Goal: Find specific page/section: Find specific page/section

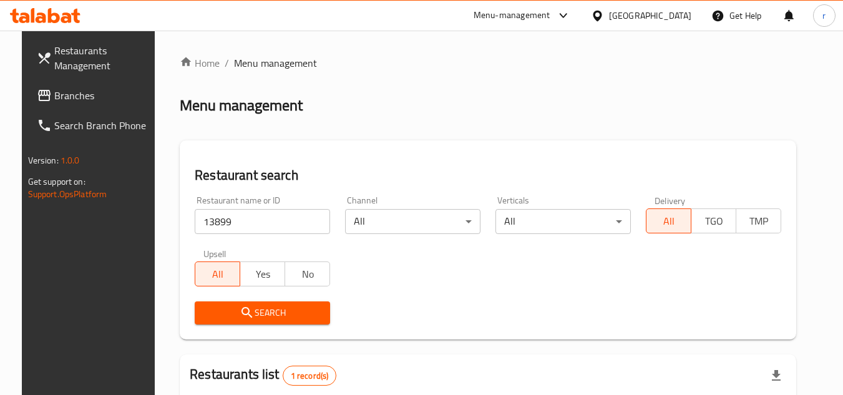
scroll to position [162, 0]
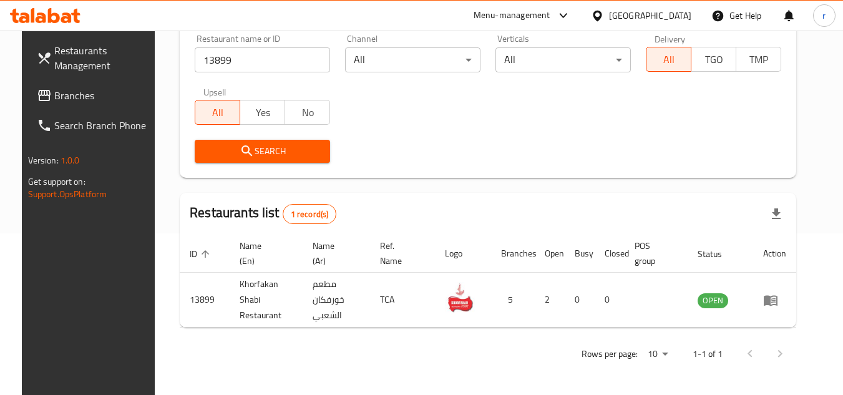
click at [64, 90] on span "Branches" at bounding box center [103, 95] width 99 height 15
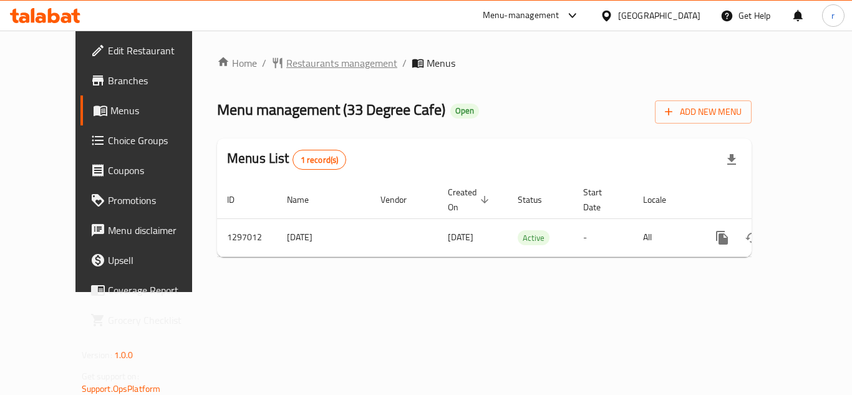
click at [286, 56] on span "Restaurants management" at bounding box center [341, 63] width 111 height 15
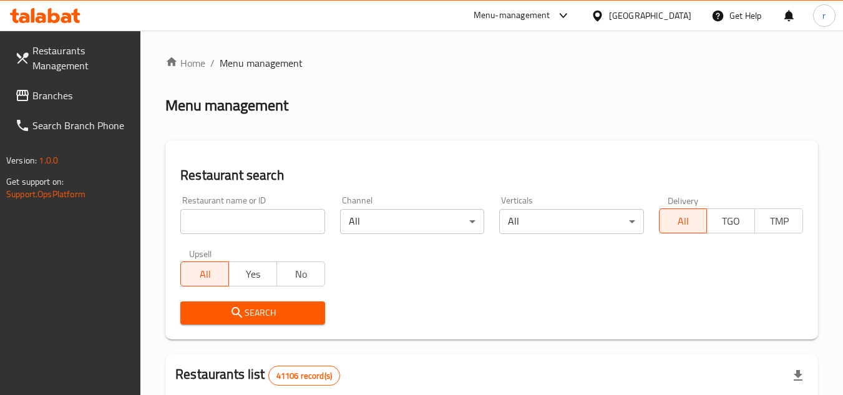
click at [240, 217] on div at bounding box center [421, 197] width 843 height 395
click at [240, 217] on input "search" at bounding box center [252, 221] width 144 height 25
paste input "700276"
type input "700276"
click at [204, 305] on span "Search" at bounding box center [252, 313] width 124 height 16
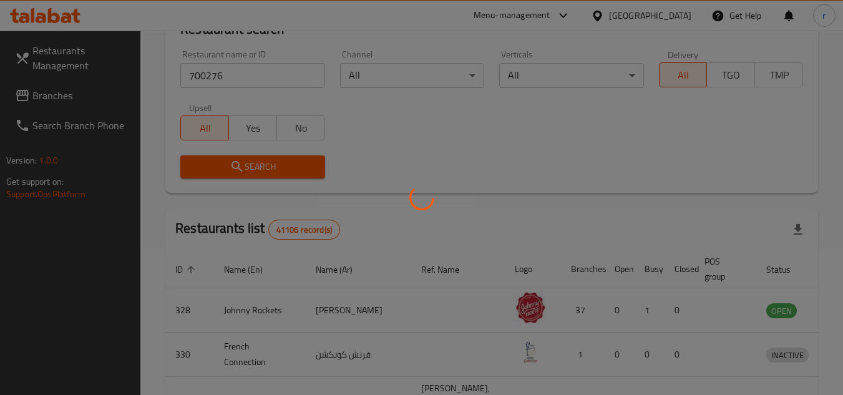
scroll to position [151, 0]
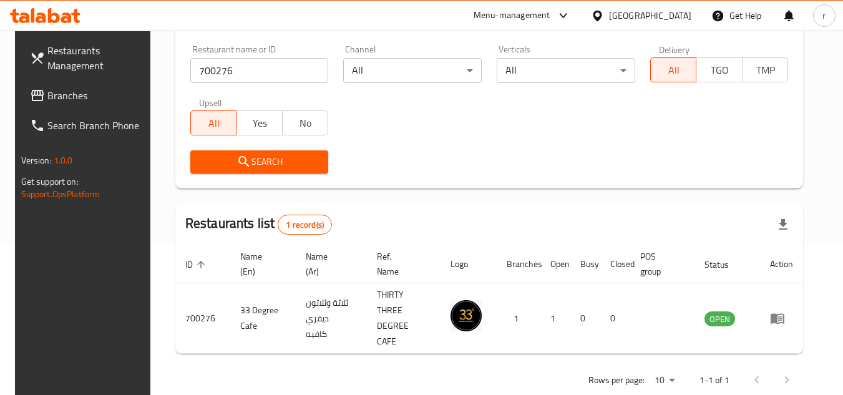
click at [601, 16] on icon at bounding box center [597, 15] width 9 height 11
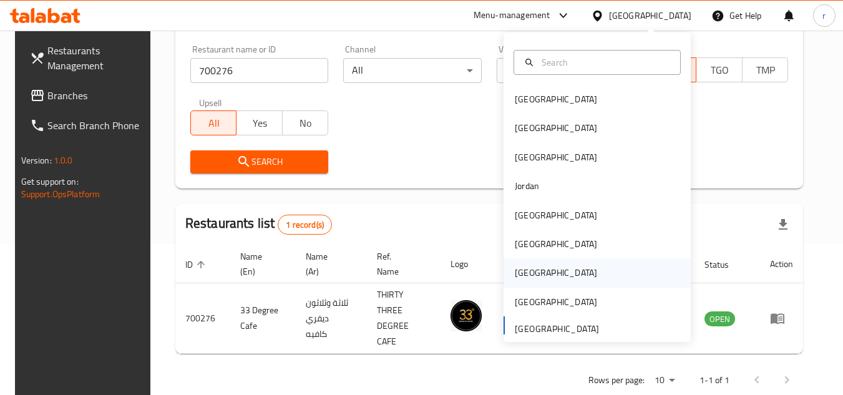
click at [516, 266] on div "[GEOGRAPHIC_DATA]" at bounding box center [556, 273] width 82 height 14
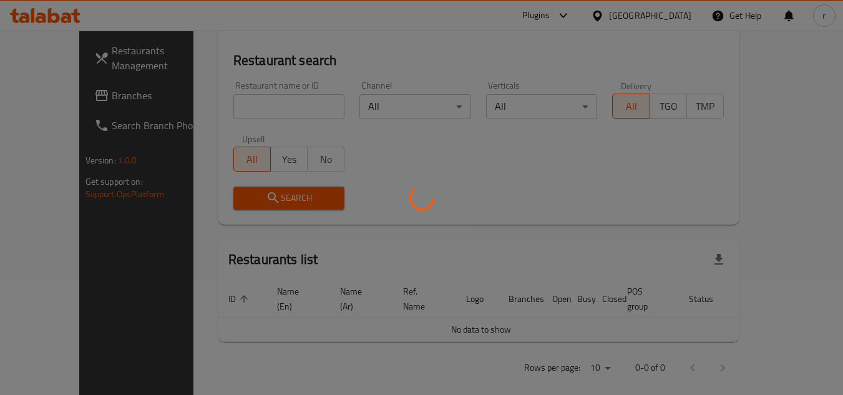
scroll to position [151, 0]
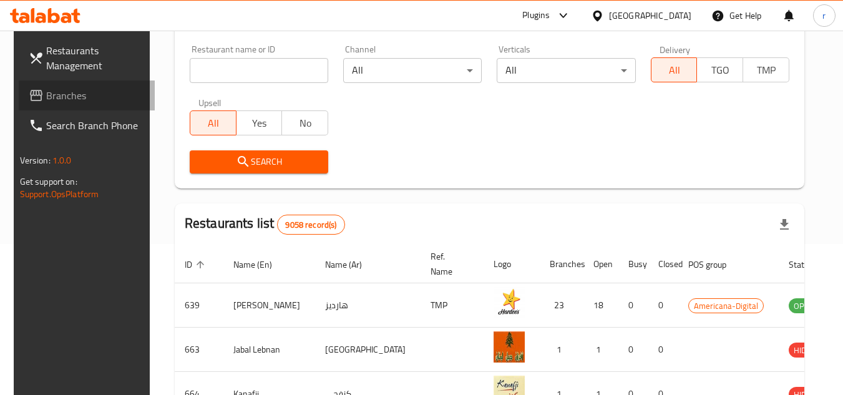
click at [70, 94] on span "Branches" at bounding box center [95, 95] width 99 height 15
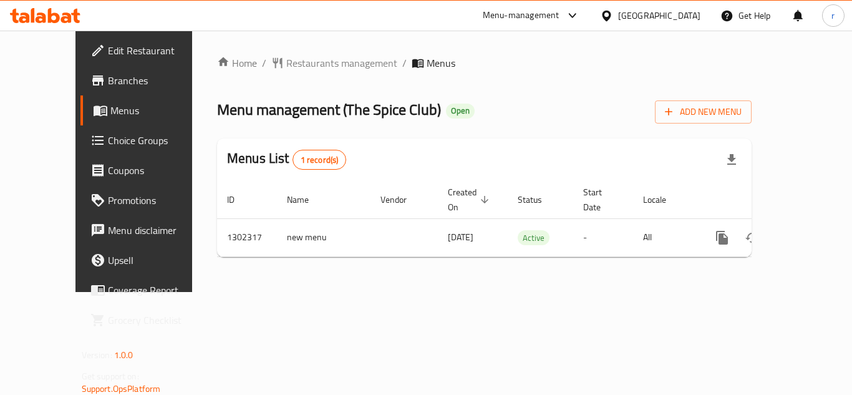
click at [286, 64] on span "Restaurants management" at bounding box center [341, 63] width 111 height 15
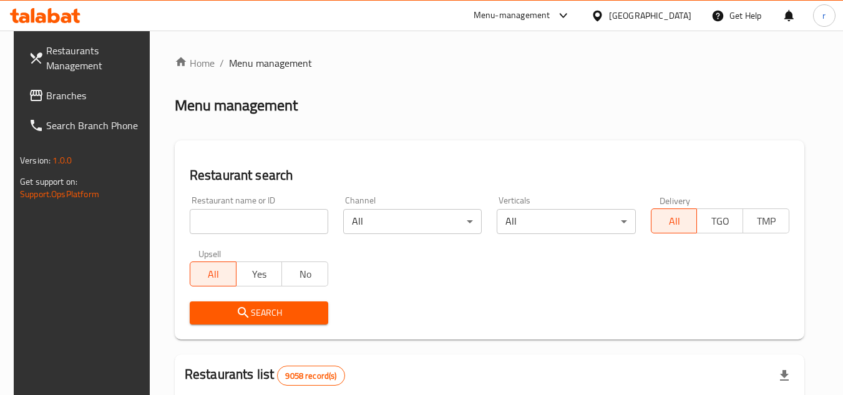
click at [231, 217] on input "search" at bounding box center [259, 221] width 138 height 25
paste input "702382"
type input "702382"
click at [223, 312] on span "Search" at bounding box center [259, 313] width 119 height 16
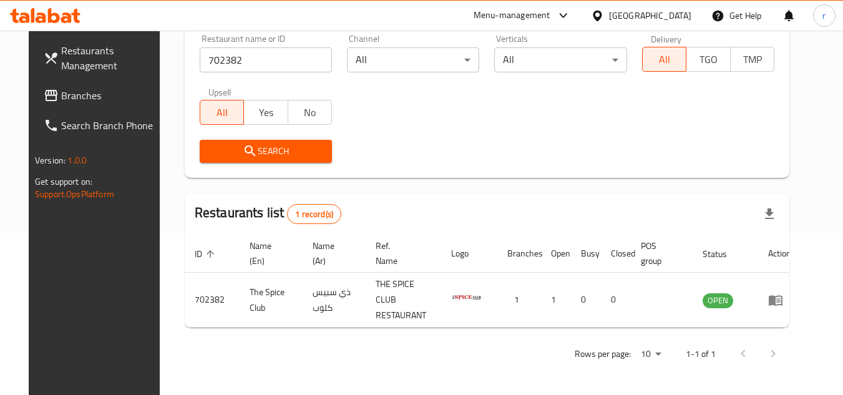
scroll to position [151, 0]
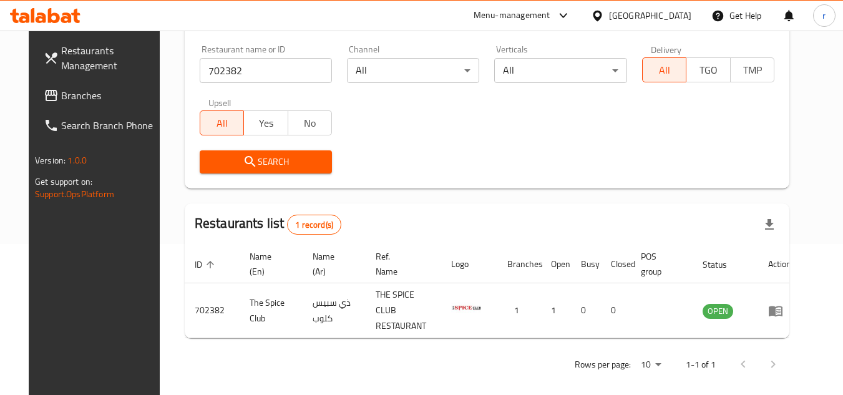
click at [601, 17] on icon at bounding box center [597, 15] width 9 height 11
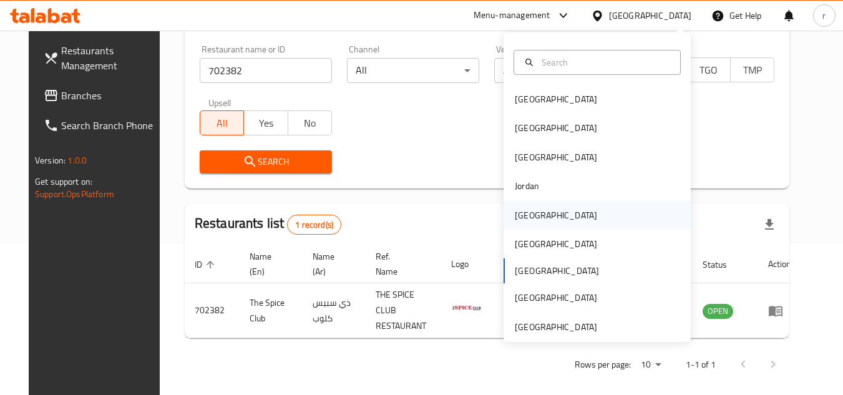
click at [527, 207] on div "[GEOGRAPHIC_DATA]" at bounding box center [556, 215] width 102 height 29
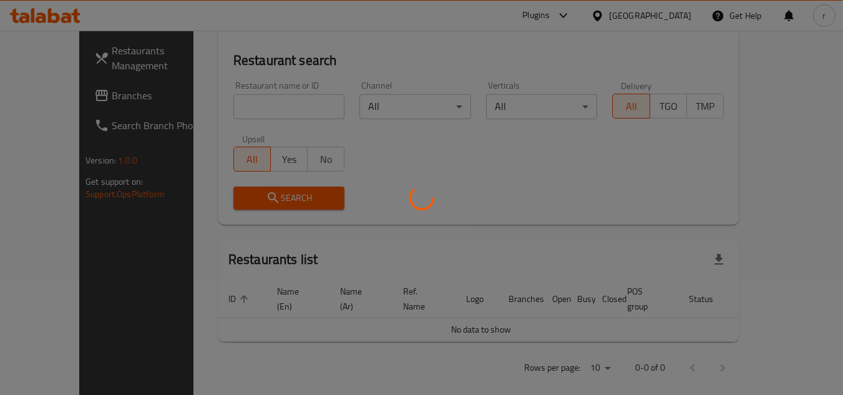
scroll to position [151, 0]
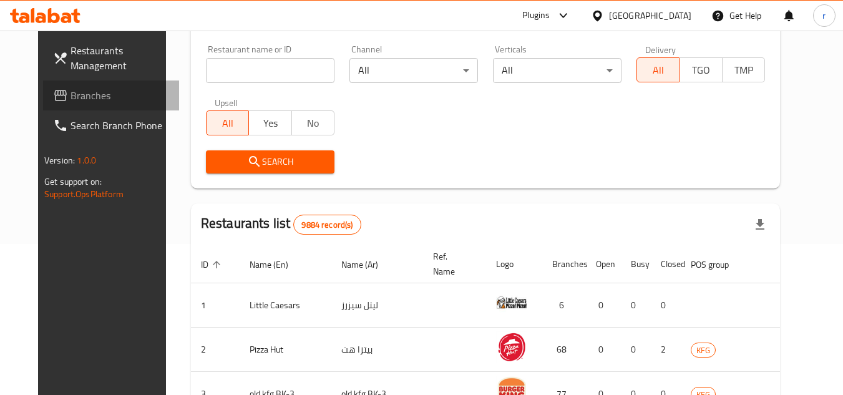
drag, startPoint x: 59, startPoint y: 92, endPoint x: 93, endPoint y: 88, distance: 34.6
click at [70, 92] on span "Branches" at bounding box center [119, 95] width 99 height 15
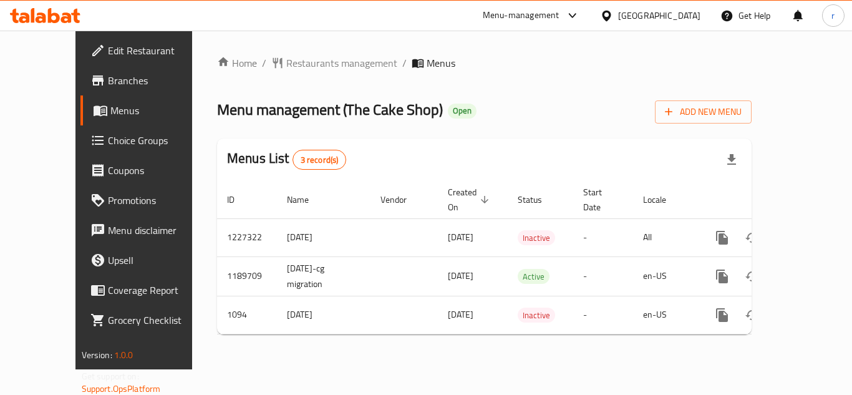
click at [286, 56] on span "Restaurants management" at bounding box center [341, 63] width 111 height 15
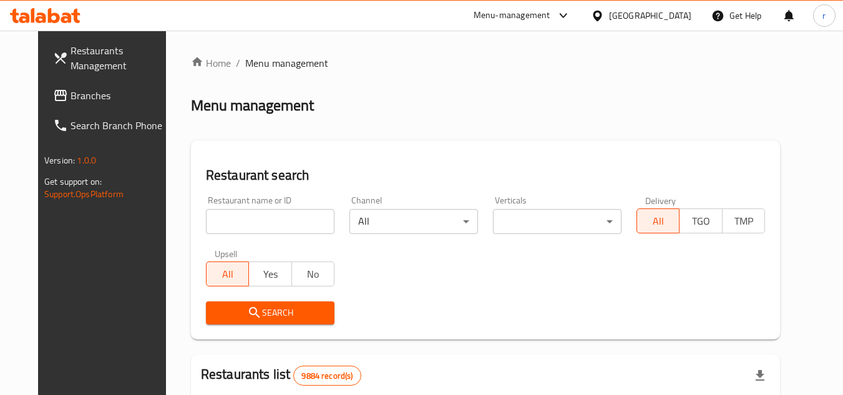
click at [231, 225] on div "Home / Menu management Menu management Restaurant search Restaurant name or ID …" at bounding box center [485, 397] width 589 height 682
click at [231, 225] on input "search" at bounding box center [270, 221] width 129 height 25
paste input "323"
type input "323"
click at [238, 300] on div "Search" at bounding box center [269, 313] width 143 height 38
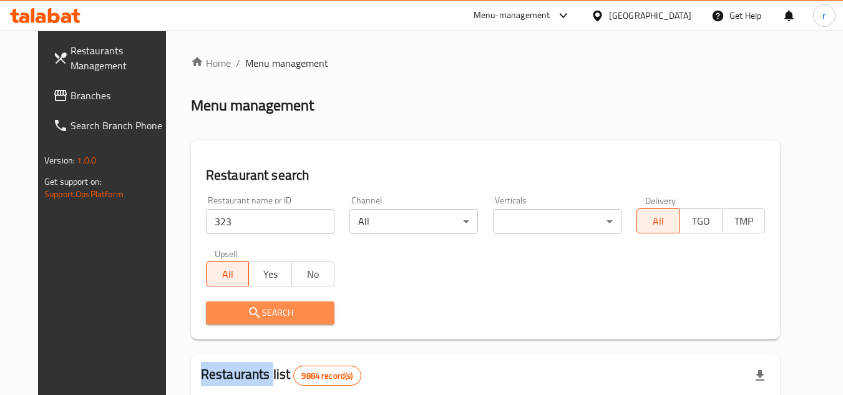
click at [249, 308] on icon "submit" at bounding box center [254, 312] width 11 height 11
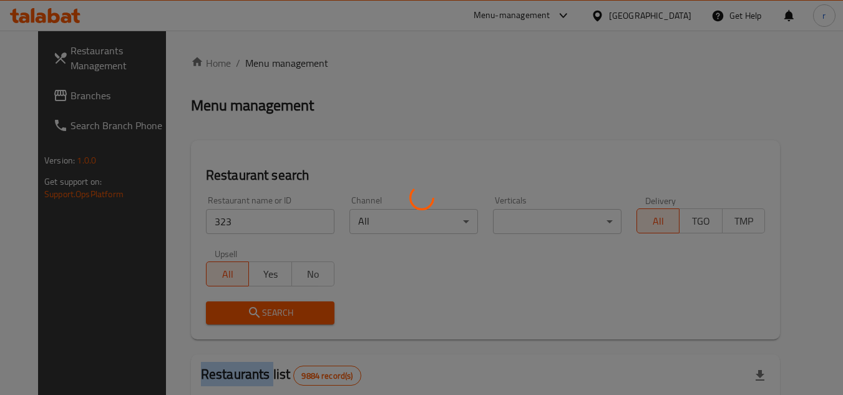
click at [236, 308] on div at bounding box center [421, 197] width 843 height 395
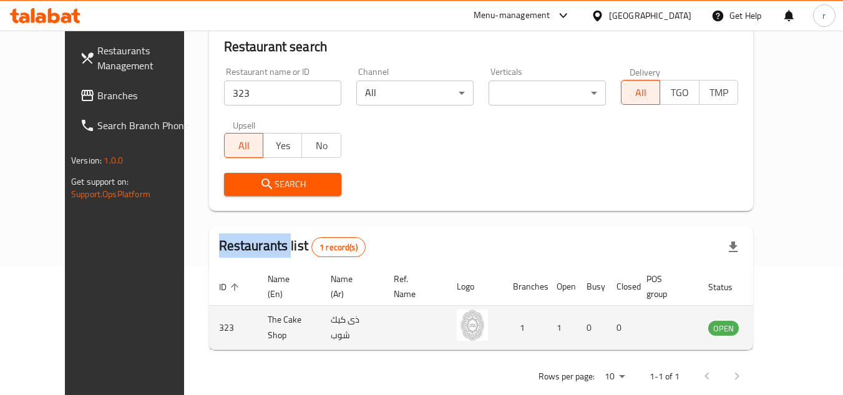
scroll to position [151, 0]
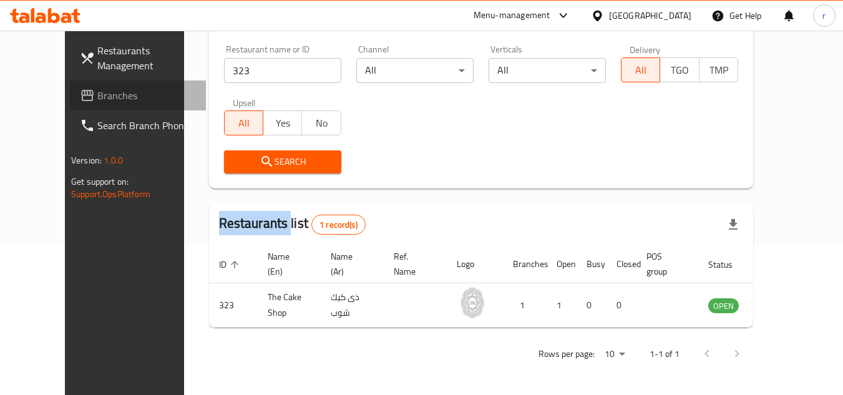
click at [97, 102] on span "Branches" at bounding box center [146, 95] width 99 height 15
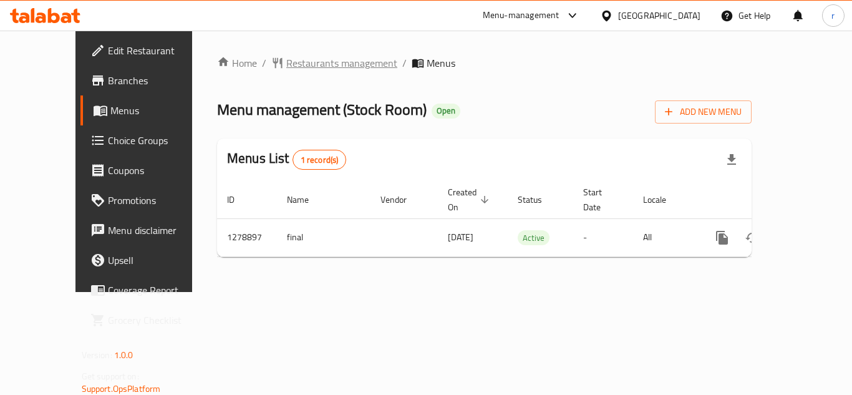
click at [286, 61] on span "Restaurants management" at bounding box center [341, 63] width 111 height 15
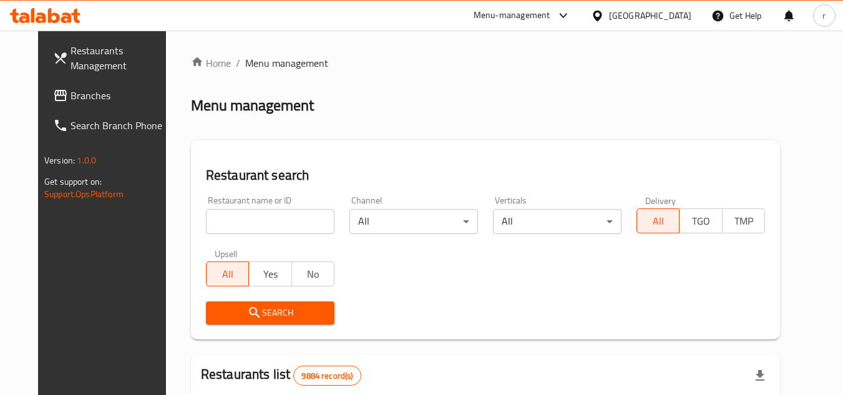
click at [239, 220] on input "search" at bounding box center [270, 221] width 129 height 25
paste input "693039"
type input "693039"
click at [240, 321] on button "Search" at bounding box center [270, 312] width 129 height 23
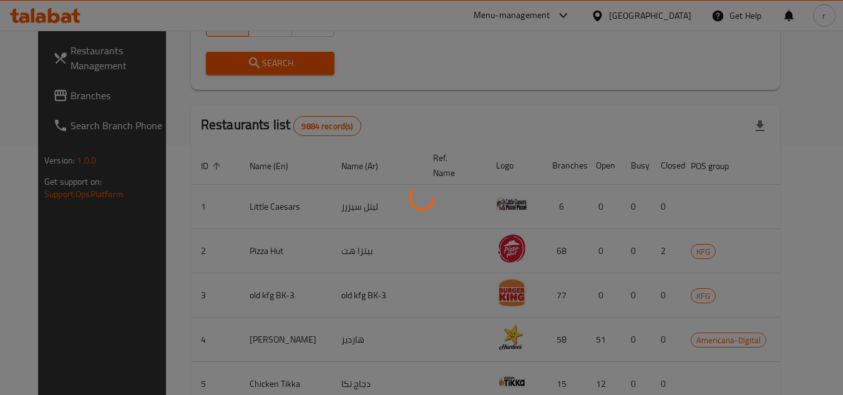
scroll to position [177, 0]
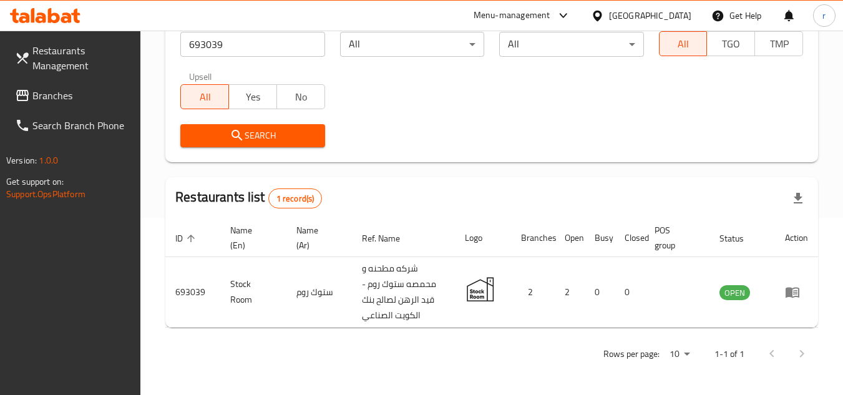
click at [609, 9] on div at bounding box center [600, 16] width 18 height 14
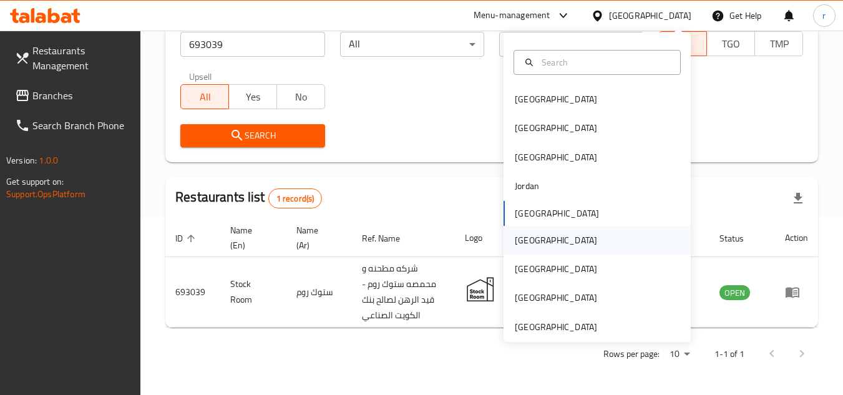
click at [537, 243] on div "[GEOGRAPHIC_DATA]" at bounding box center [556, 240] width 102 height 29
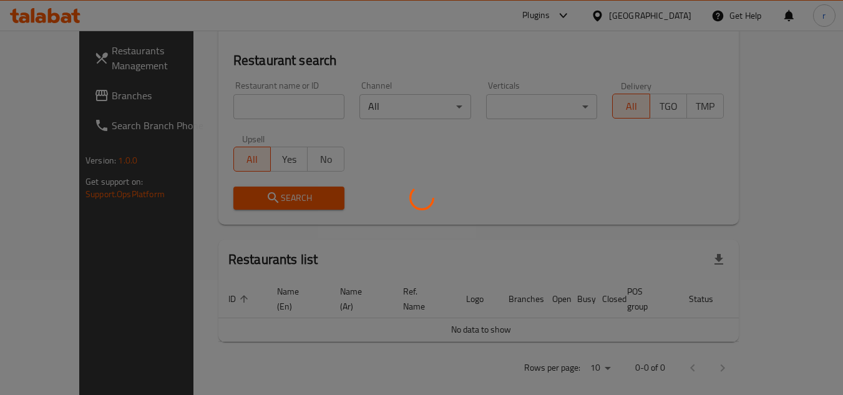
scroll to position [177, 0]
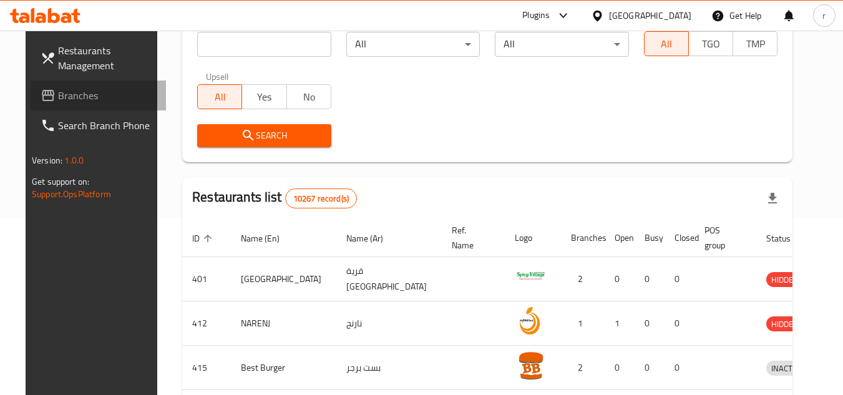
click at [58, 103] on span "Branches" at bounding box center [107, 95] width 99 height 15
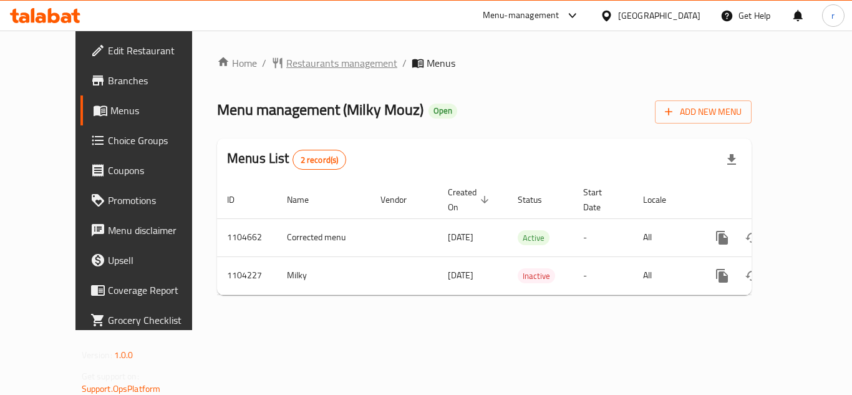
click at [319, 59] on span "Restaurants management" at bounding box center [341, 63] width 111 height 15
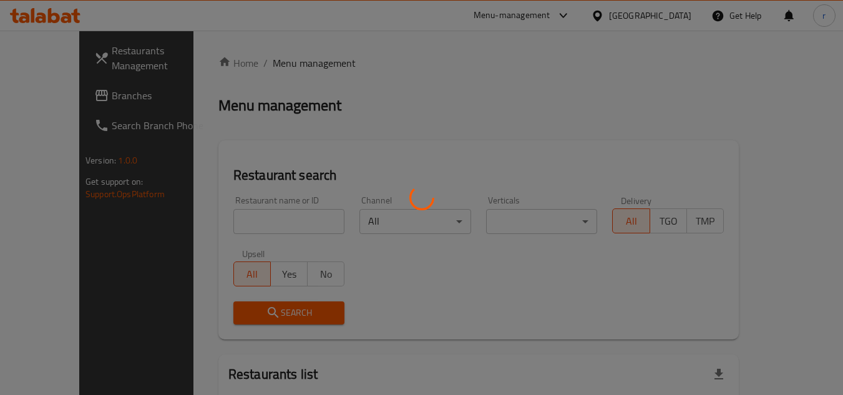
click at [238, 214] on div at bounding box center [421, 197] width 843 height 395
click at [238, 218] on div at bounding box center [421, 197] width 843 height 395
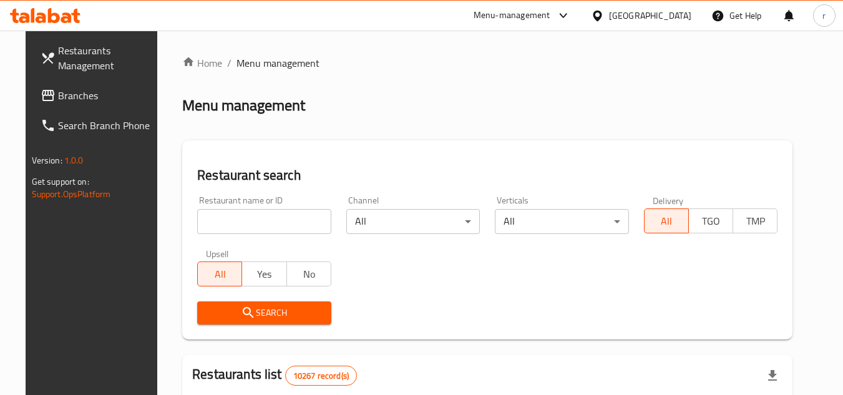
click at [268, 226] on input "search" at bounding box center [264, 221] width 134 height 25
paste input "665309"
type input "665309"
click at [252, 292] on div "Upsell All Yes No" at bounding box center [264, 267] width 149 height 52
click at [245, 309] on span "Search" at bounding box center [264, 313] width 114 height 16
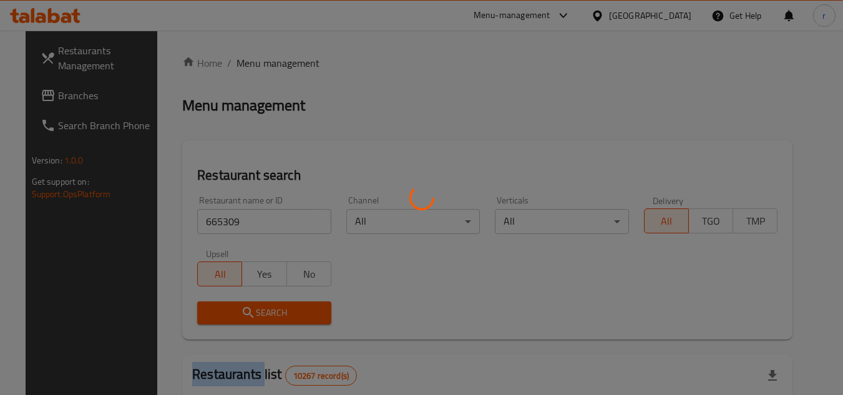
click at [245, 309] on div at bounding box center [421, 197] width 843 height 395
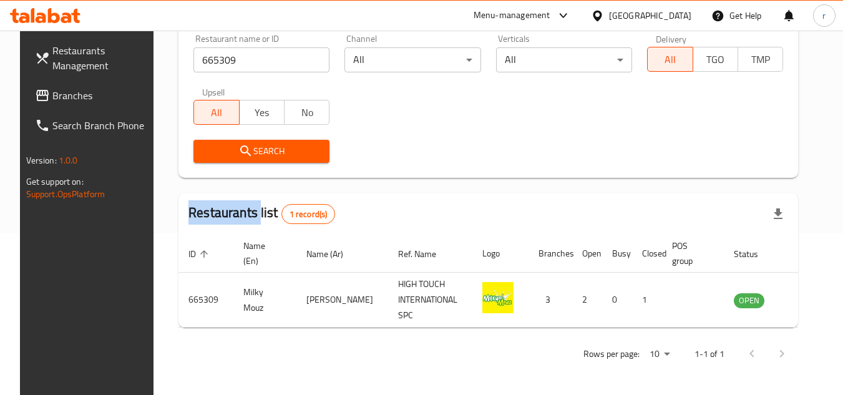
scroll to position [162, 0]
click at [693, 15] on div "[GEOGRAPHIC_DATA]" at bounding box center [641, 16] width 120 height 30
click at [609, 20] on div at bounding box center [600, 16] width 18 height 14
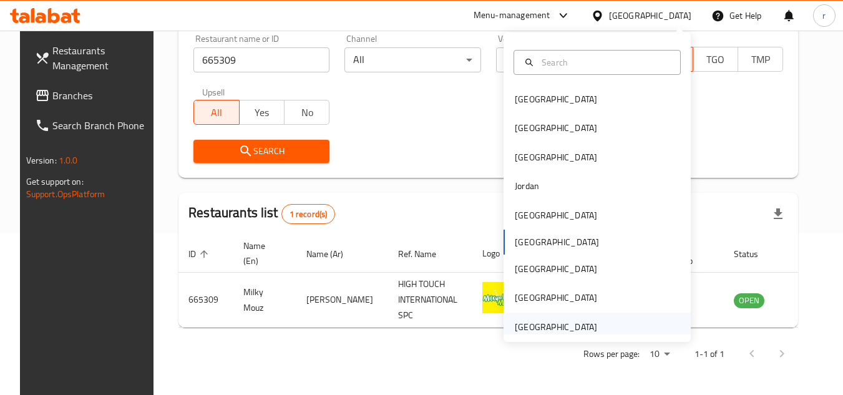
click at [515, 327] on div "[GEOGRAPHIC_DATA]" at bounding box center [556, 327] width 82 height 14
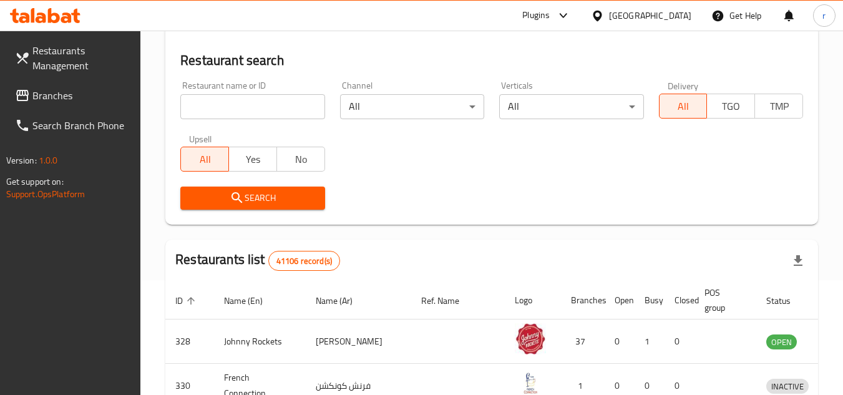
scroll to position [162, 0]
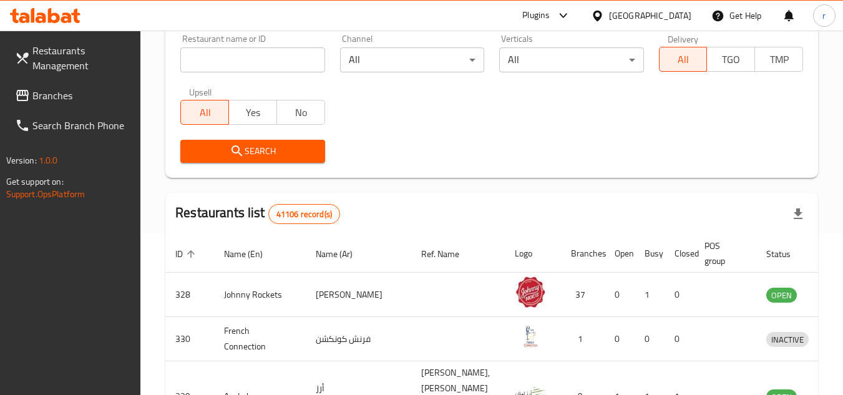
click at [54, 101] on span "Branches" at bounding box center [81, 95] width 99 height 15
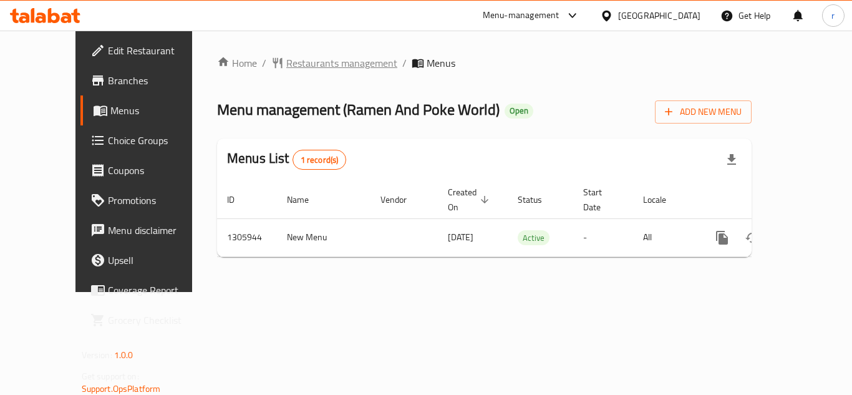
click at [311, 66] on span "Restaurants management" at bounding box center [341, 63] width 111 height 15
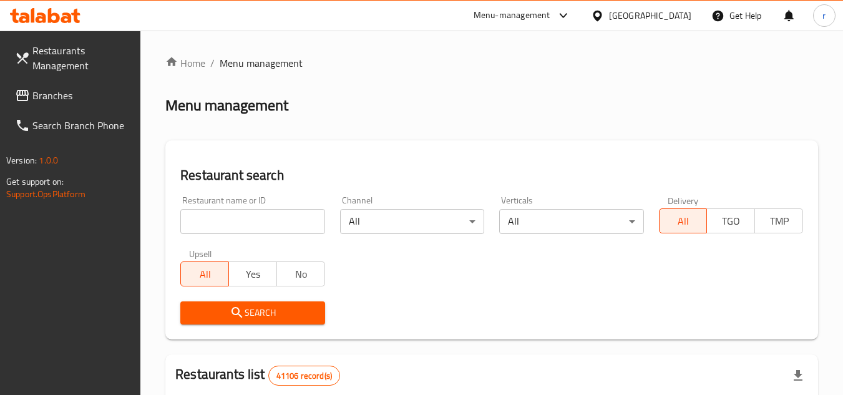
click at [236, 226] on input "search" at bounding box center [252, 221] width 144 height 25
paste input "703922"
type input "703922"
click at [231, 308] on icon "submit" at bounding box center [237, 312] width 15 height 15
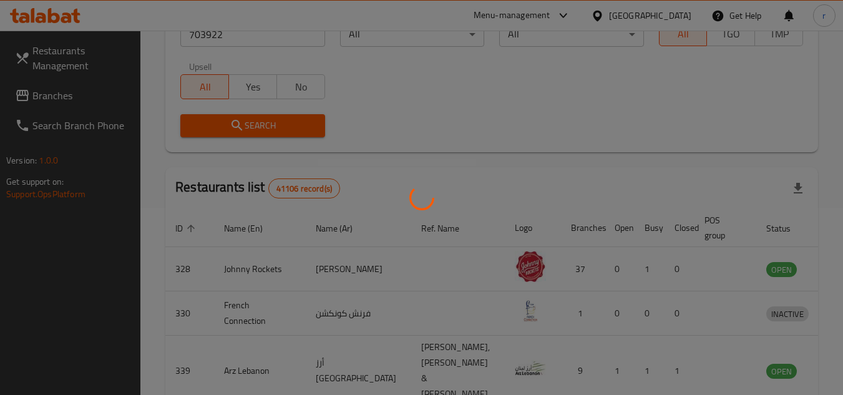
scroll to position [177, 0]
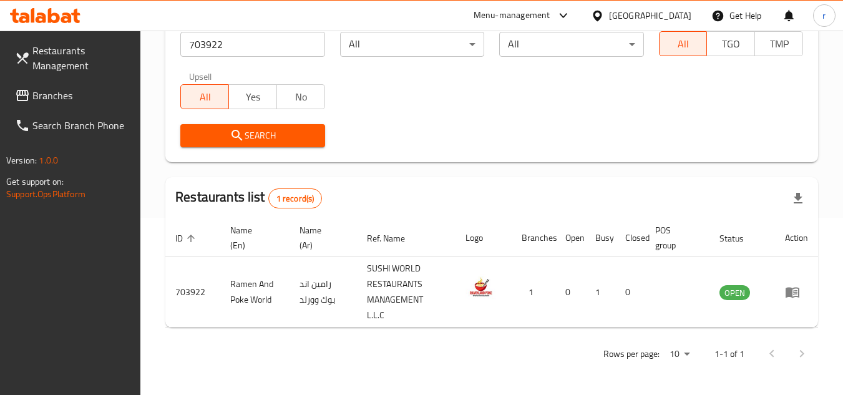
click at [633, 19] on div "[GEOGRAPHIC_DATA]" at bounding box center [650, 16] width 82 height 14
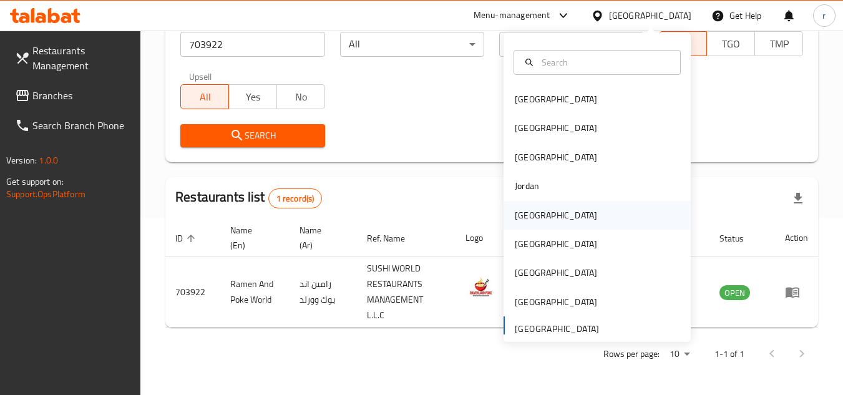
click at [532, 220] on div "[GEOGRAPHIC_DATA]" at bounding box center [556, 215] width 102 height 29
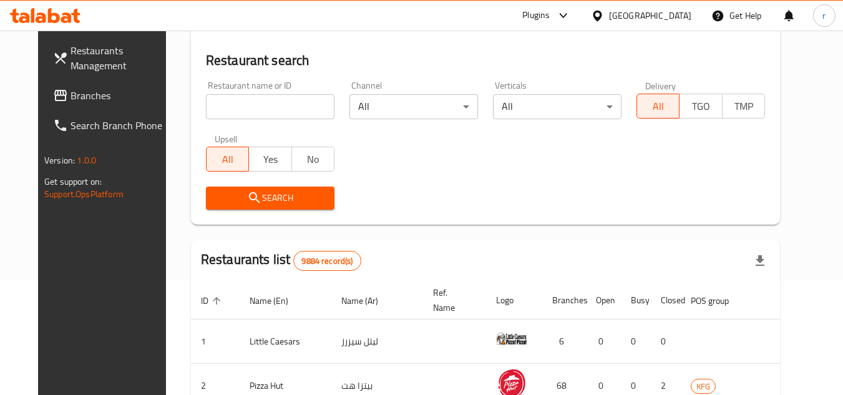
scroll to position [177, 0]
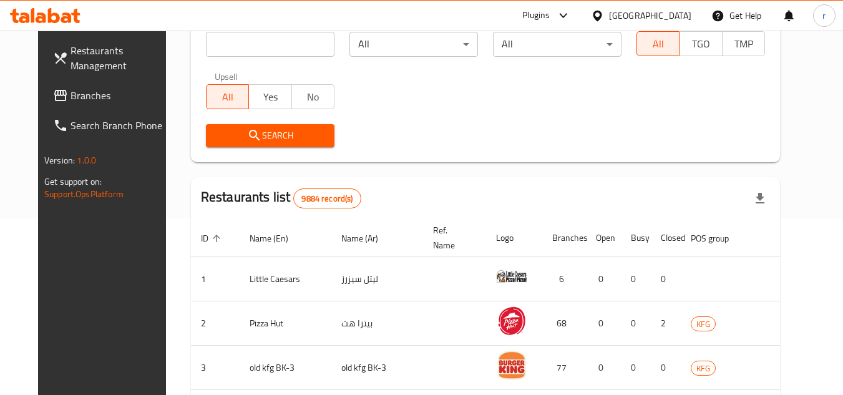
click at [70, 97] on span "Branches" at bounding box center [119, 95] width 99 height 15
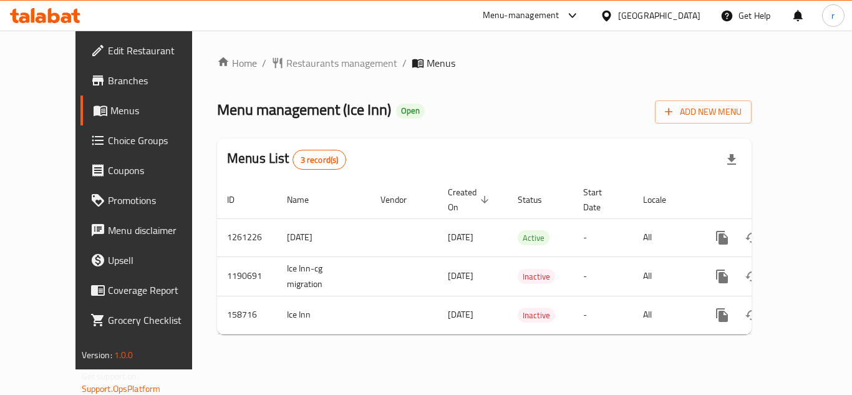
click at [286, 61] on span "Restaurants management" at bounding box center [341, 63] width 111 height 15
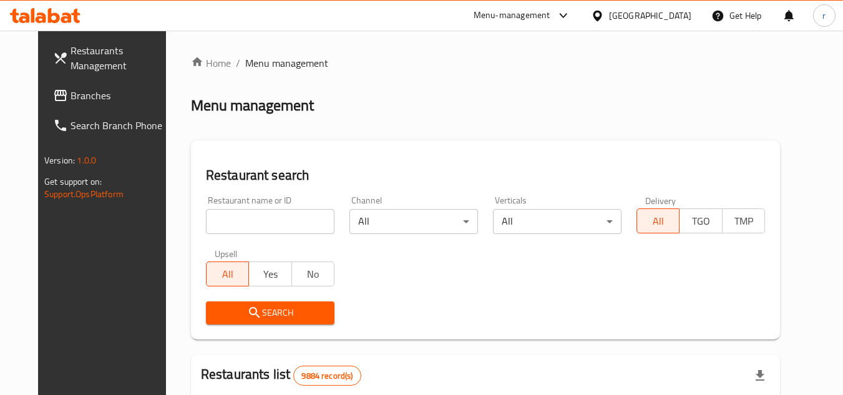
click at [248, 220] on div at bounding box center [421, 197] width 843 height 395
click at [248, 220] on input "search" at bounding box center [270, 221] width 129 height 25
paste input "615577"
type input "615577"
click at [229, 306] on span "Search" at bounding box center [270, 313] width 109 height 16
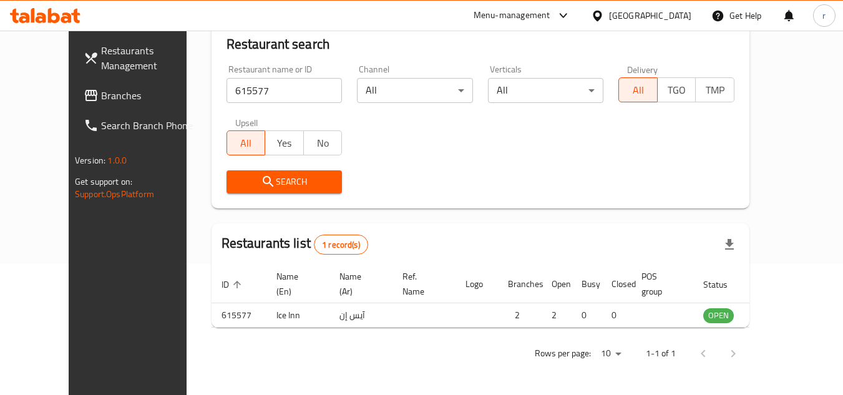
scroll to position [151, 0]
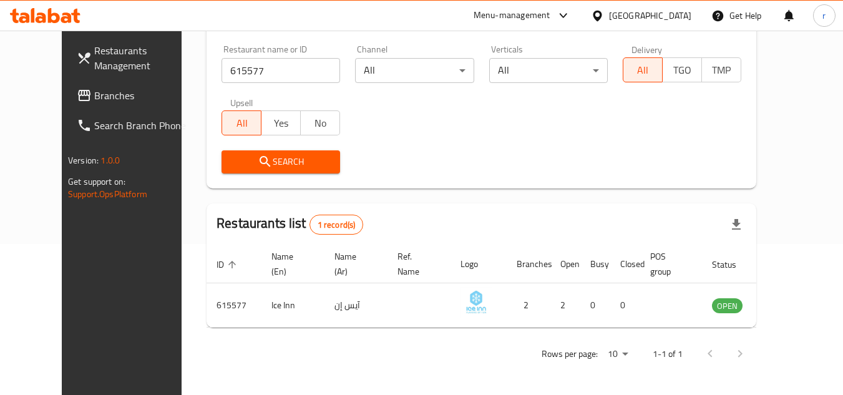
click at [601, 12] on icon at bounding box center [597, 15] width 9 height 11
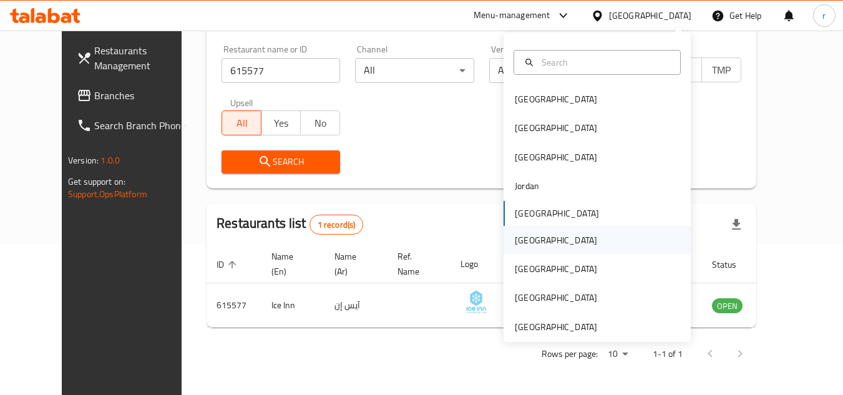
click at [540, 246] on div "[GEOGRAPHIC_DATA]" at bounding box center [596, 240] width 187 height 29
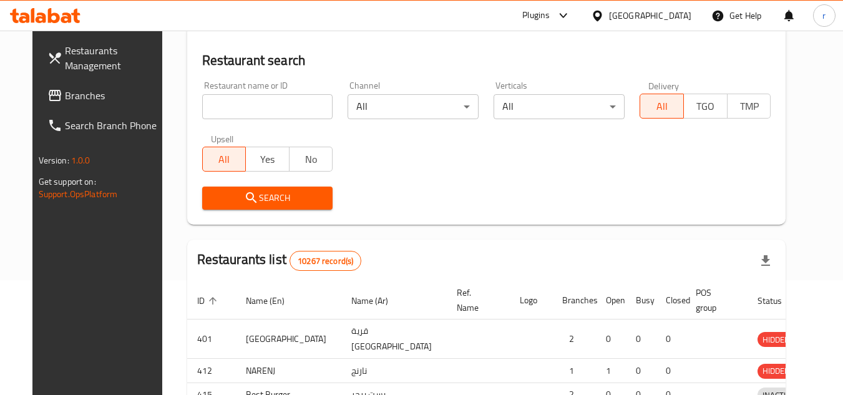
scroll to position [151, 0]
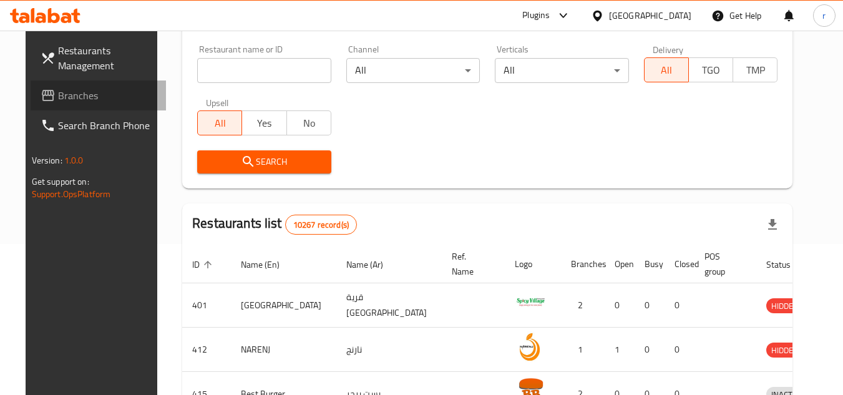
click at [58, 103] on span "Branches" at bounding box center [107, 95] width 99 height 15
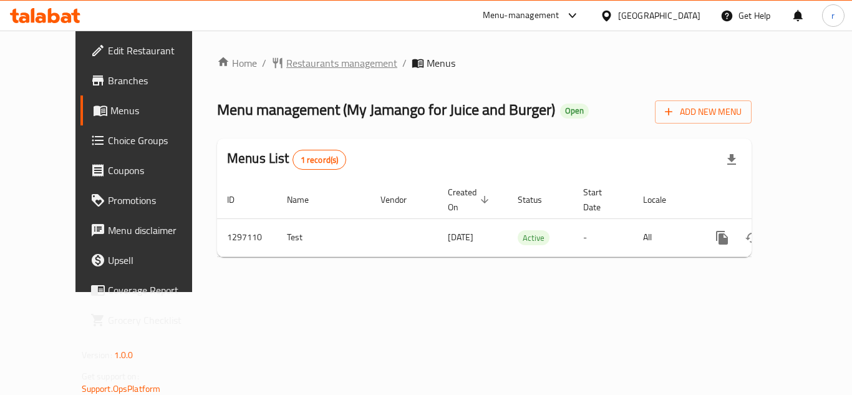
click at [301, 70] on span "Restaurants management" at bounding box center [341, 63] width 111 height 15
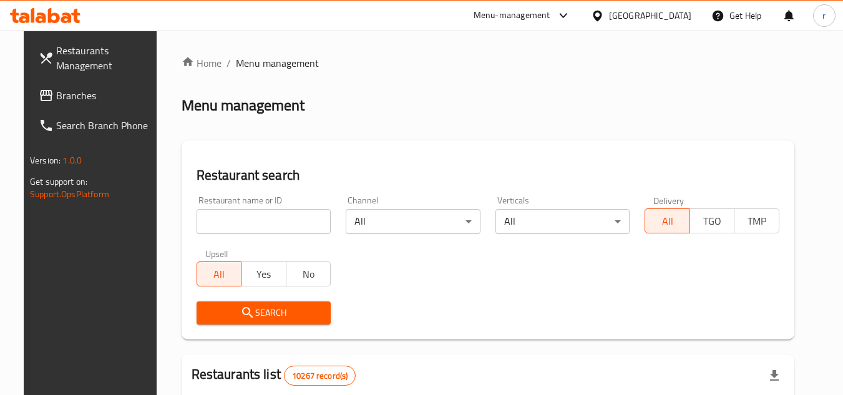
click at [241, 227] on input "search" at bounding box center [264, 221] width 135 height 25
paste input "700305"
type input "700305"
click at [225, 307] on span "Search" at bounding box center [264, 313] width 115 height 16
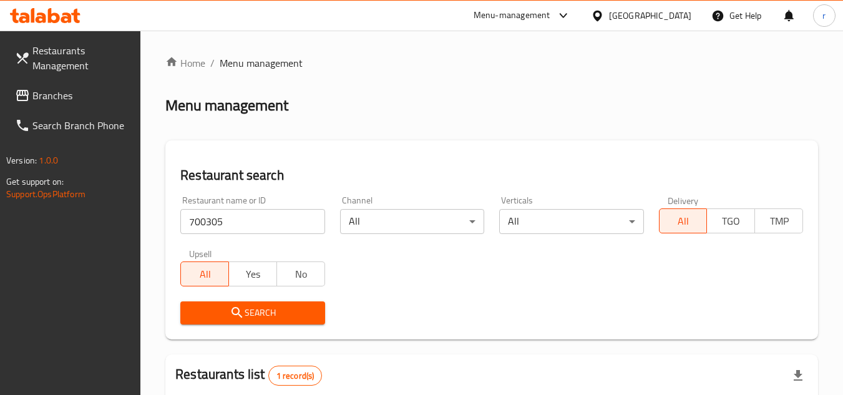
click at [604, 12] on icon at bounding box center [597, 15] width 13 height 13
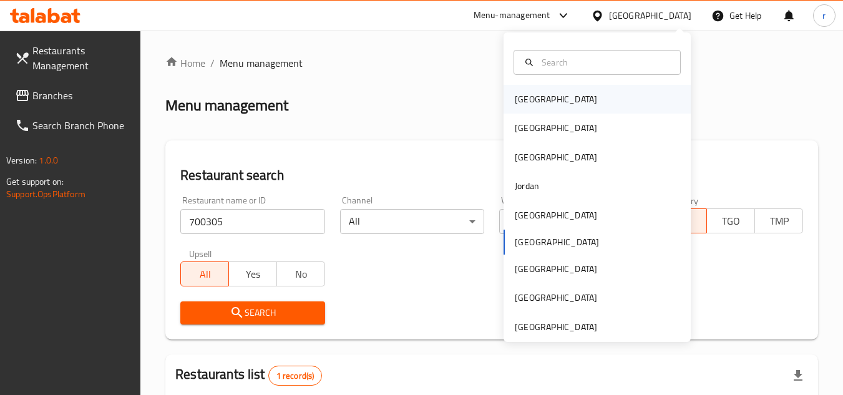
click at [523, 97] on div "[GEOGRAPHIC_DATA]" at bounding box center [556, 99] width 82 height 14
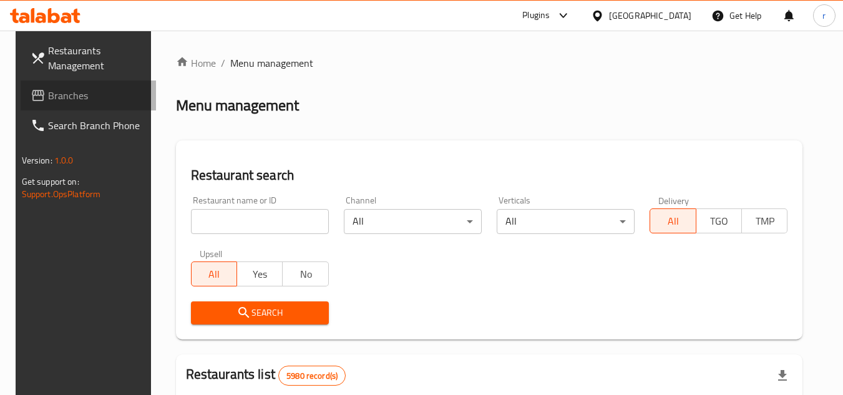
click at [59, 92] on span "Branches" at bounding box center [97, 95] width 99 height 15
click at [247, 218] on input "search" at bounding box center [260, 221] width 138 height 25
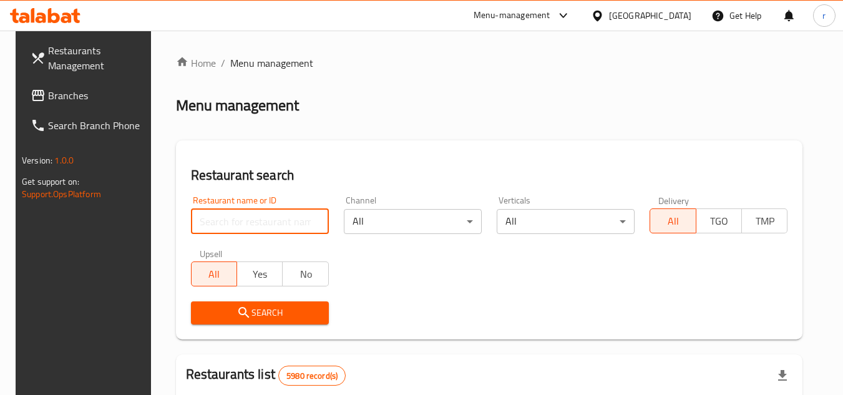
paste input "684312"
type input "684312"
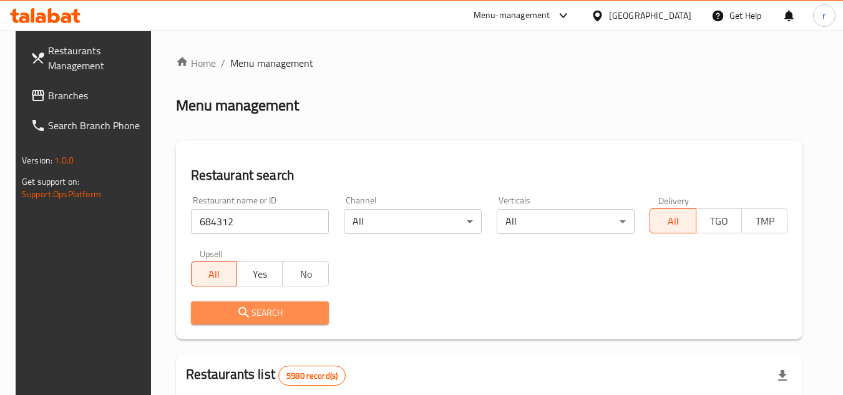
click at [211, 316] on span "Search" at bounding box center [260, 313] width 118 height 16
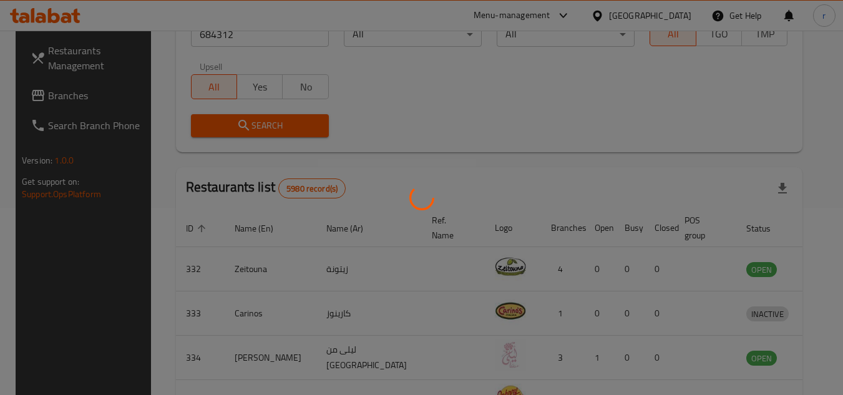
scroll to position [151, 0]
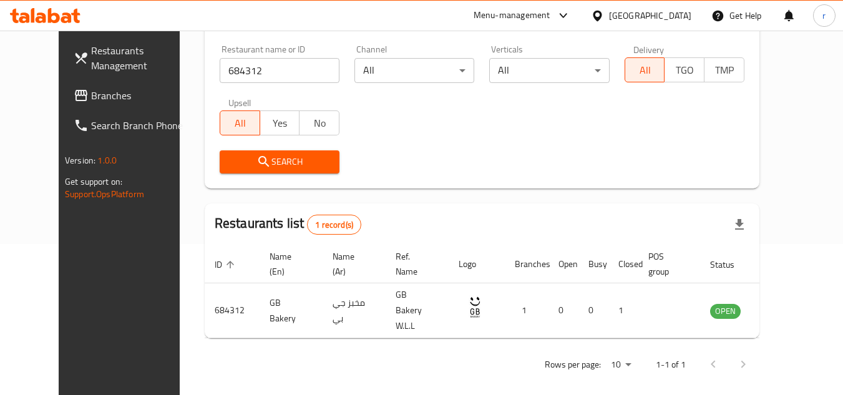
click at [604, 12] on icon at bounding box center [597, 15] width 13 height 13
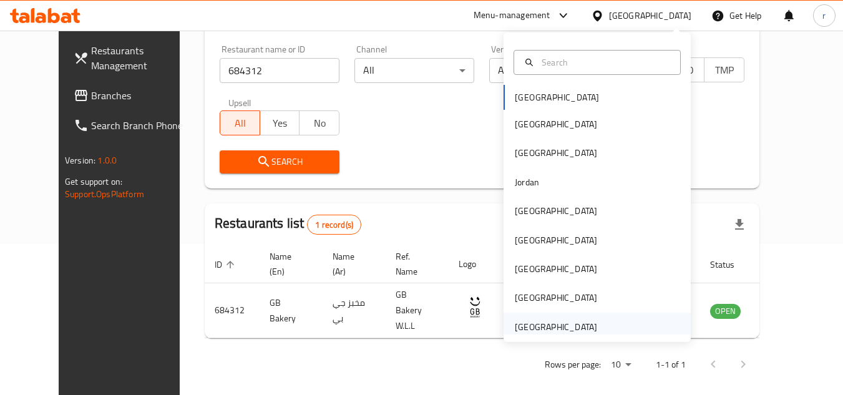
click at [520, 325] on div "[GEOGRAPHIC_DATA]" at bounding box center [556, 327] width 82 height 14
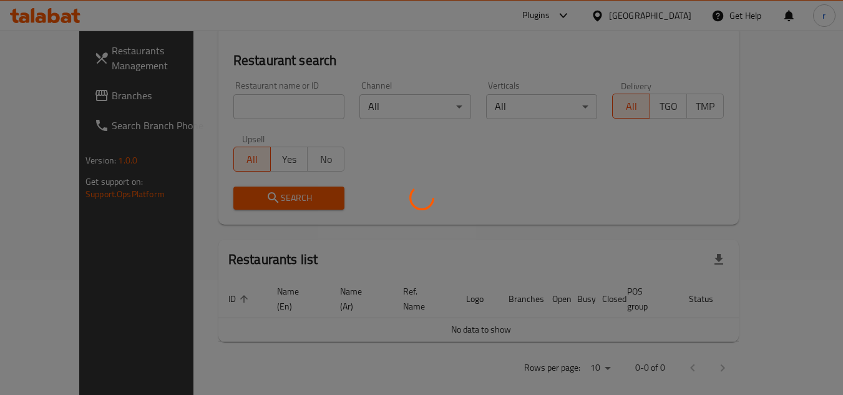
scroll to position [151, 0]
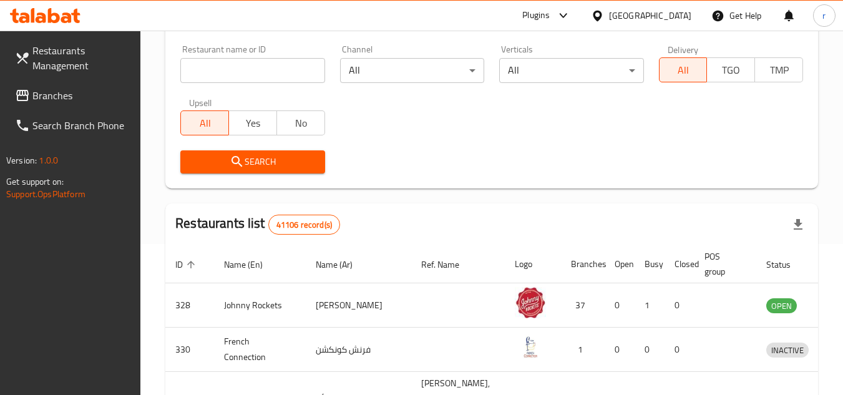
click at [46, 103] on span "Branches" at bounding box center [81, 95] width 99 height 15
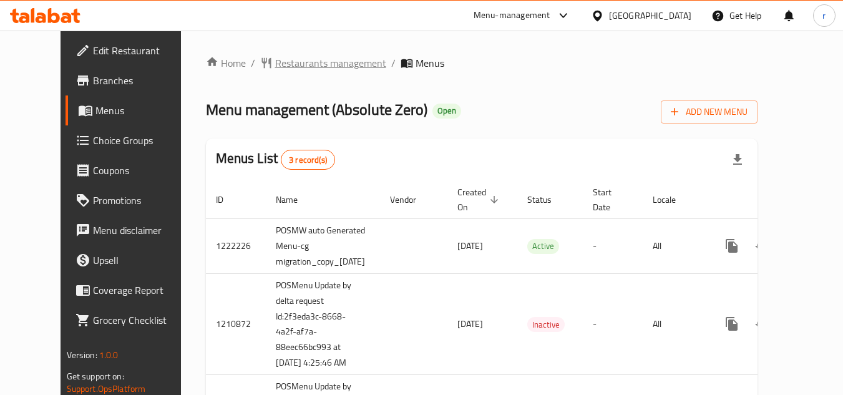
click at [275, 62] on span "Restaurants management" at bounding box center [330, 63] width 111 height 15
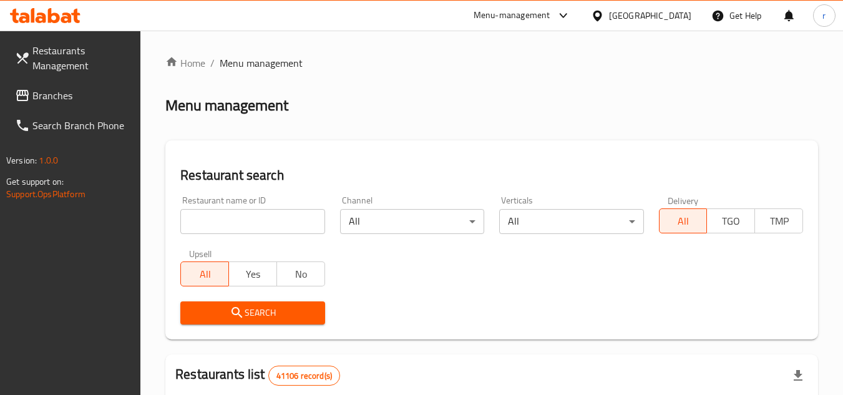
click at [250, 223] on input "search" at bounding box center [252, 221] width 144 height 25
paste input "27306"
type input "27306"
click at [235, 307] on icon "submit" at bounding box center [237, 312] width 15 height 15
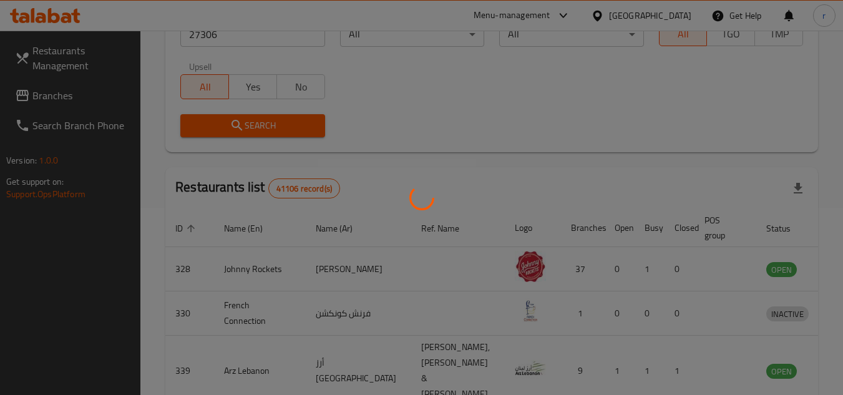
scroll to position [151, 0]
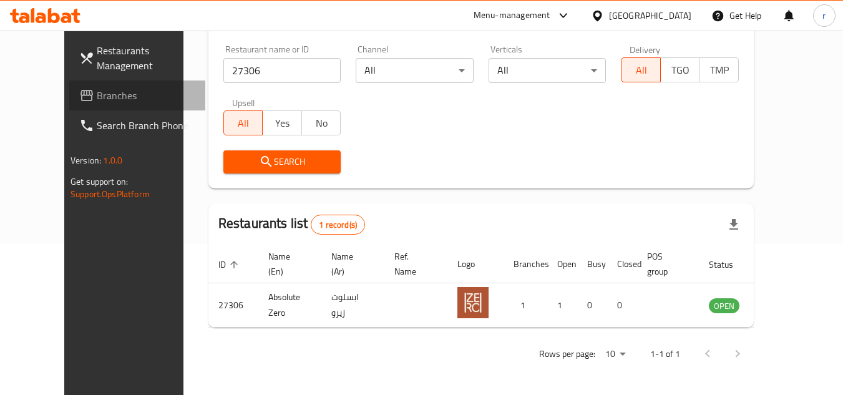
click at [97, 90] on span "Branches" at bounding box center [146, 95] width 99 height 15
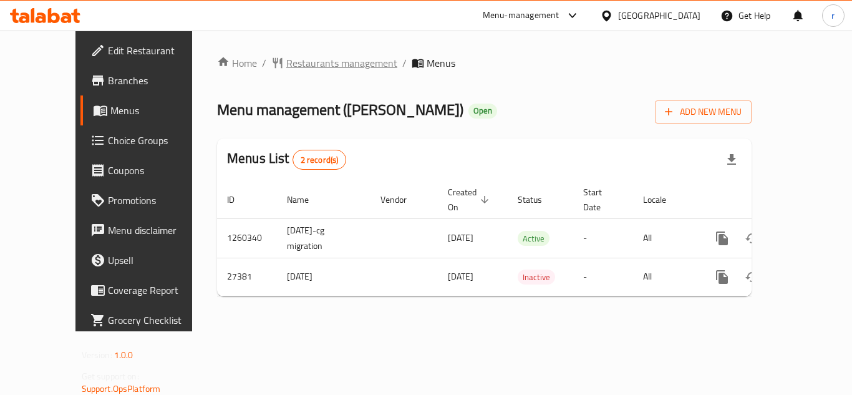
click at [309, 56] on span "Restaurants management" at bounding box center [341, 63] width 111 height 15
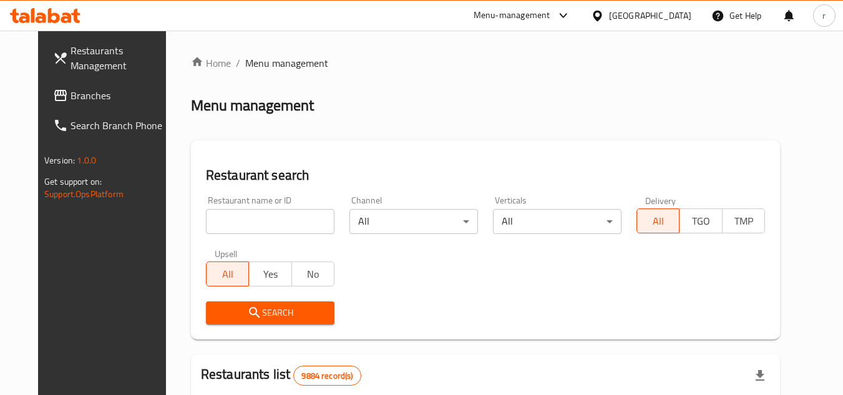
click at [281, 206] on div "Home / Menu management Menu management Restaurant search Restaurant name or ID …" at bounding box center [485, 397] width 589 height 682
click at [271, 216] on input "search" at bounding box center [270, 221] width 129 height 25
paste input "14253"
type input "14253"
drag, startPoint x: 231, startPoint y: 316, endPoint x: 281, endPoint y: 243, distance: 88.4
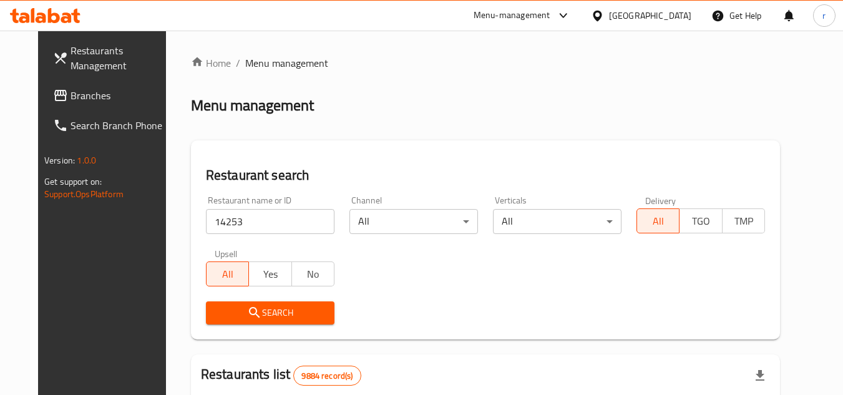
click at [247, 311] on icon "submit" at bounding box center [254, 312] width 15 height 15
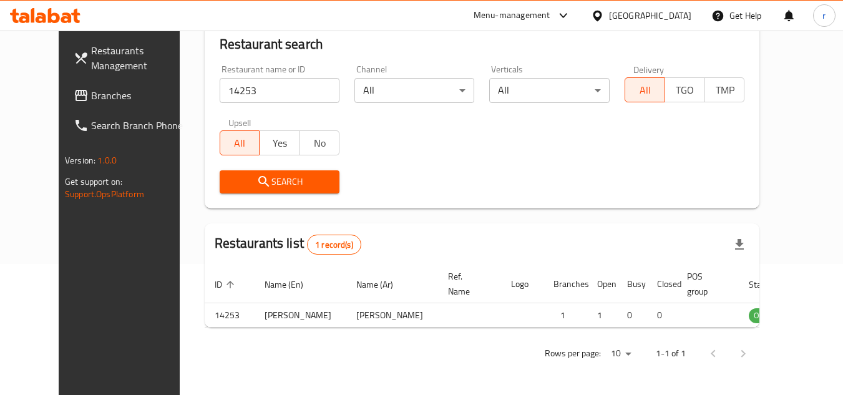
scroll to position [151, 0]
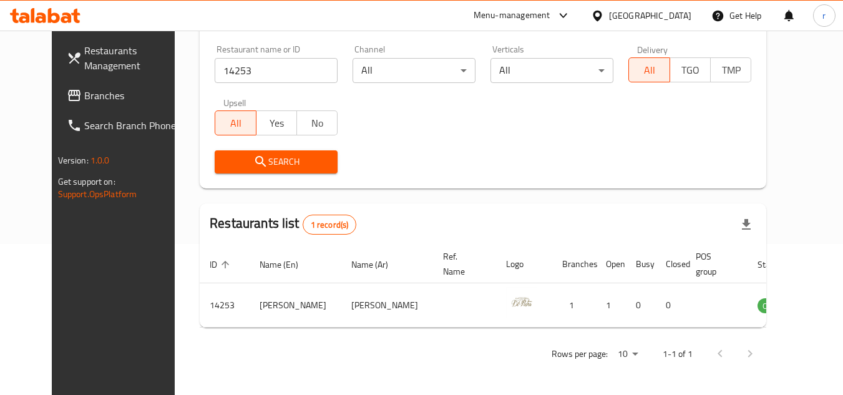
click at [665, 12] on div "[GEOGRAPHIC_DATA]" at bounding box center [650, 16] width 82 height 14
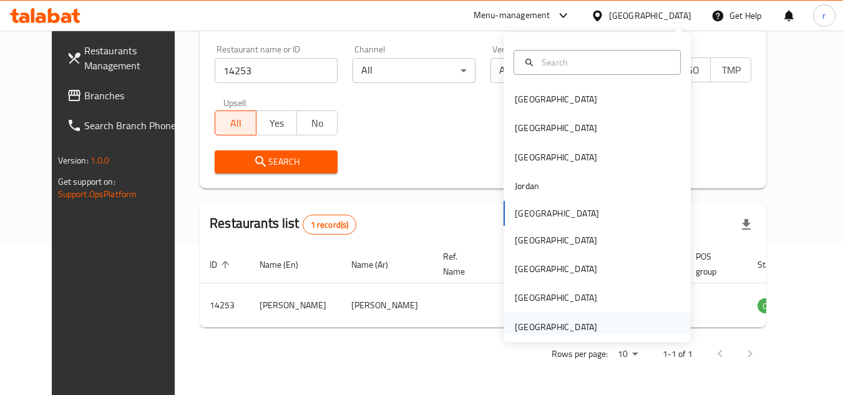
click at [515, 326] on div "[GEOGRAPHIC_DATA]" at bounding box center [556, 327] width 82 height 14
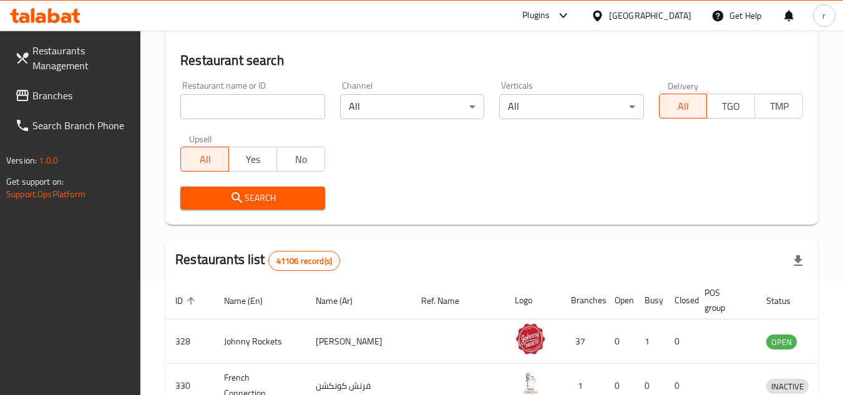
scroll to position [151, 0]
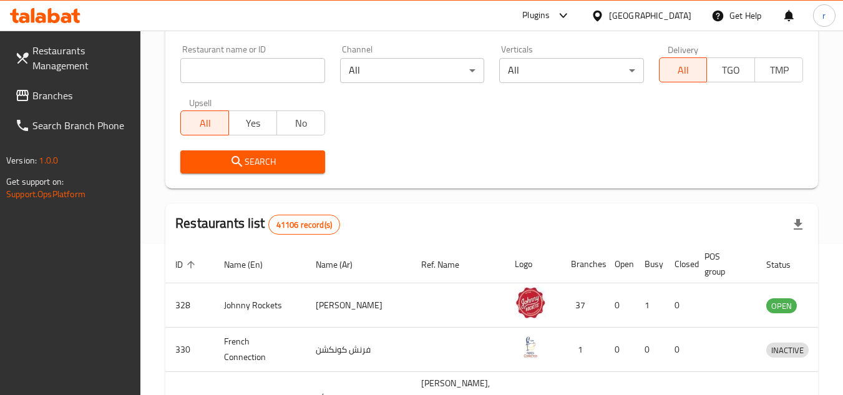
drag, startPoint x: 52, startPoint y: 94, endPoint x: 89, endPoint y: 82, distance: 38.1
click at [52, 94] on span "Branches" at bounding box center [81, 95] width 99 height 15
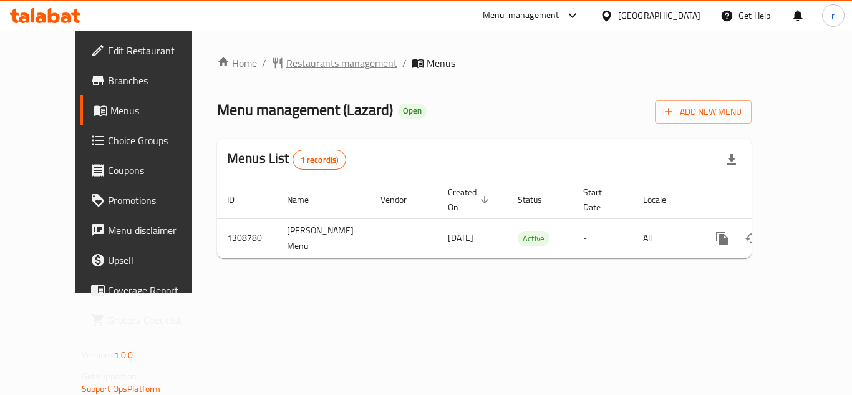
click at [286, 61] on span "Restaurants management" at bounding box center [341, 63] width 111 height 15
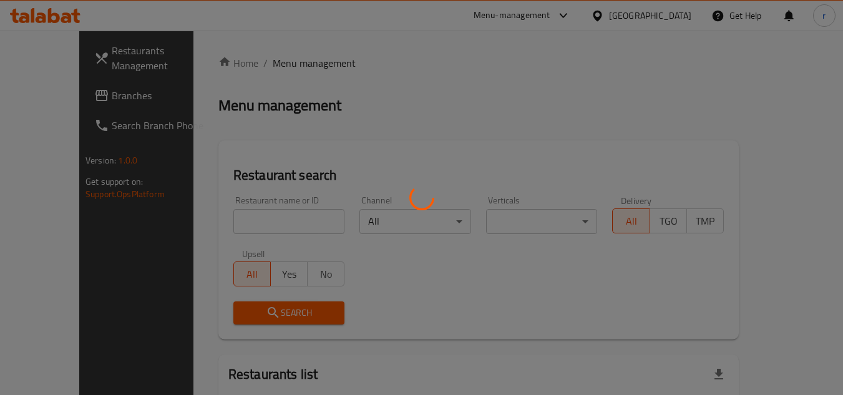
click at [235, 218] on div at bounding box center [421, 197] width 843 height 395
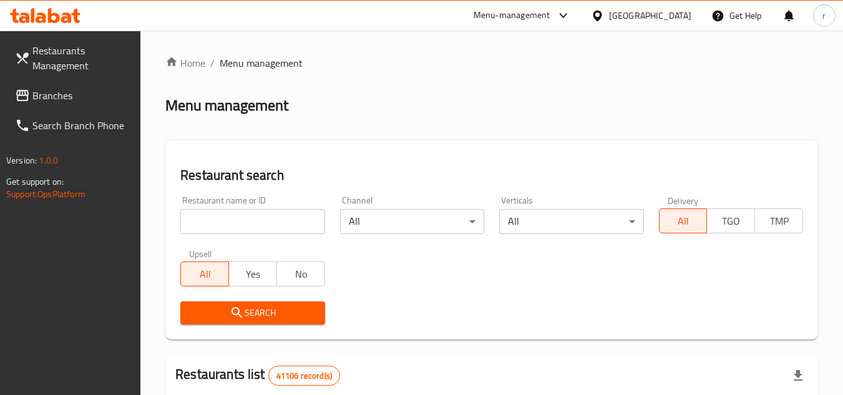
click at [235, 218] on input "search" at bounding box center [252, 221] width 144 height 25
paste input "704655"
type input "704655"
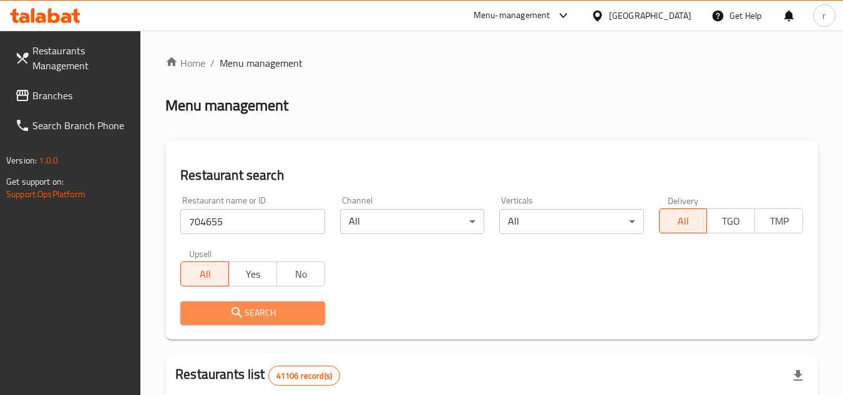
click at [235, 303] on button "Search" at bounding box center [252, 312] width 144 height 23
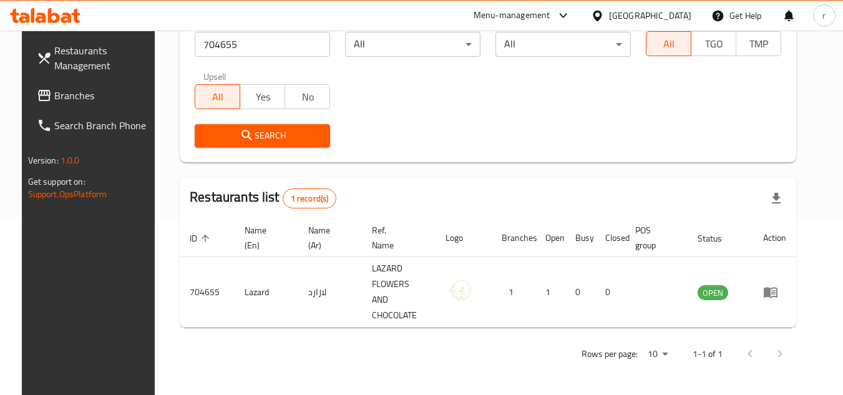
scroll to position [151, 0]
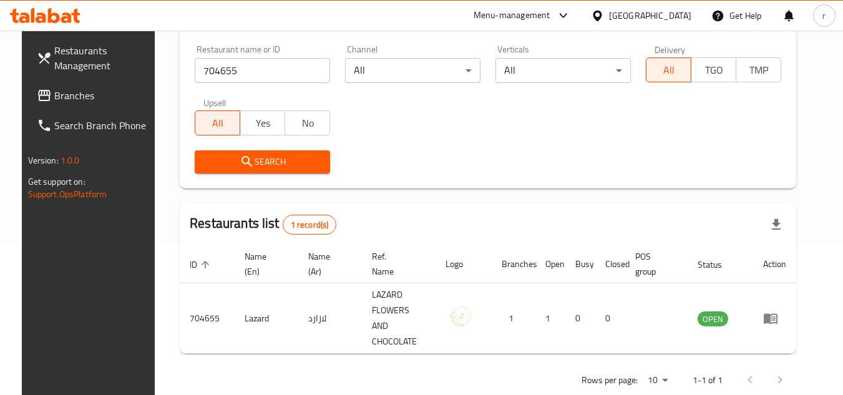
click at [648, 9] on div "[GEOGRAPHIC_DATA]" at bounding box center [650, 16] width 82 height 14
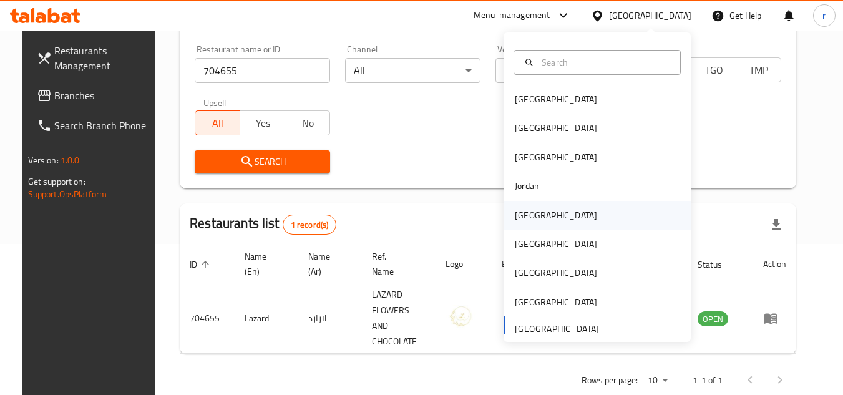
click at [515, 212] on div "Kuwait" at bounding box center [556, 215] width 82 height 14
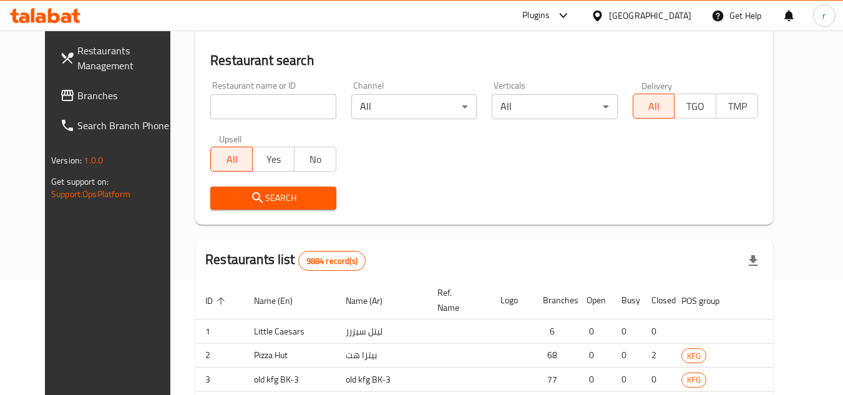
scroll to position [151, 0]
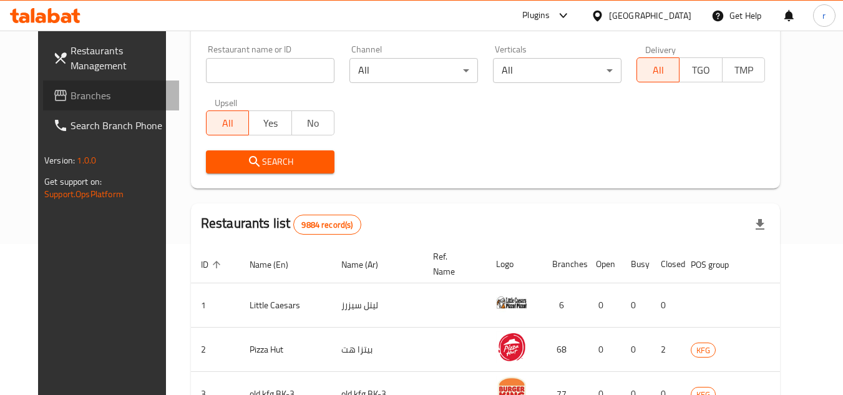
click at [70, 97] on span "Branches" at bounding box center [119, 95] width 99 height 15
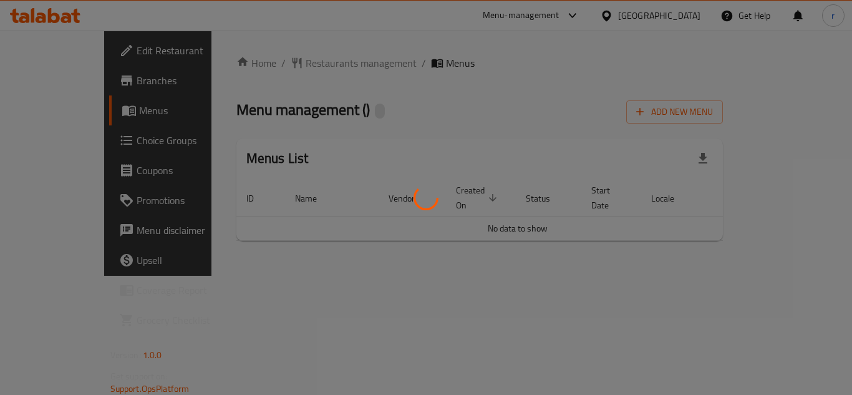
click at [278, 60] on div at bounding box center [426, 197] width 852 height 395
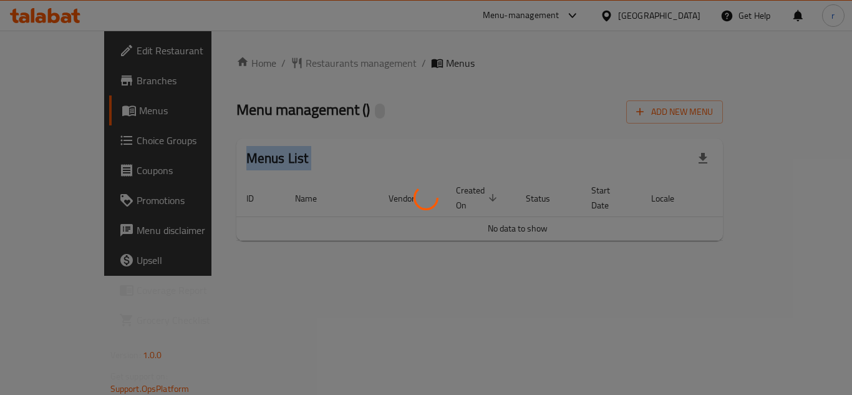
click at [278, 60] on div at bounding box center [426, 197] width 852 height 395
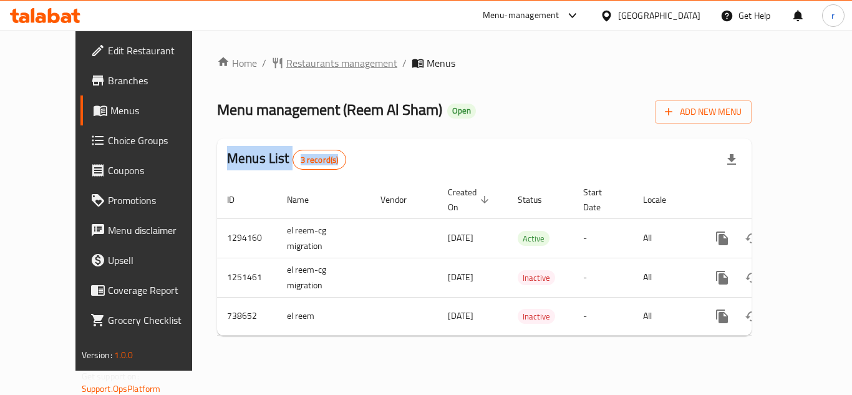
click at [286, 62] on span "Restaurants management" at bounding box center [341, 63] width 111 height 15
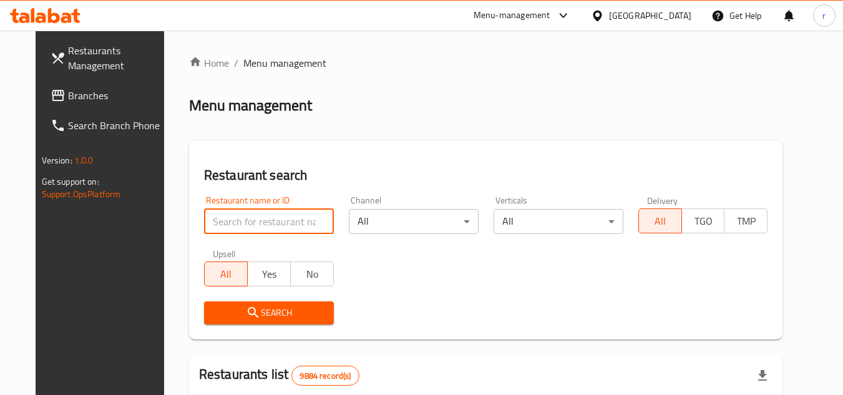
click at [257, 225] on input "search" at bounding box center [269, 221] width 130 height 25
paste input "647644"
type input "647644"
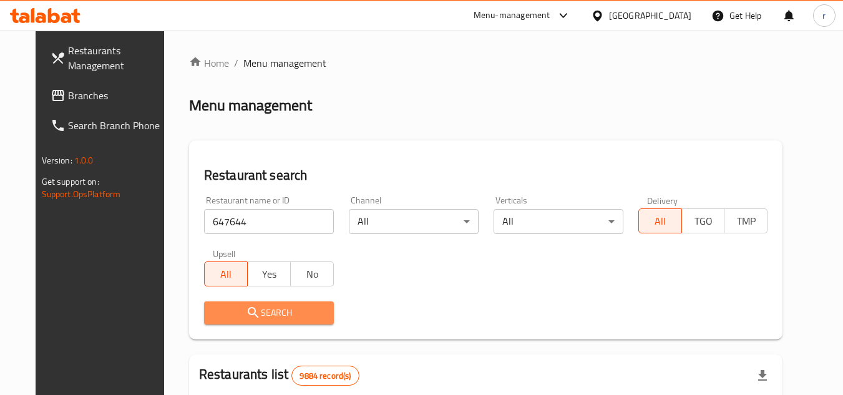
click at [250, 303] on button "Search" at bounding box center [269, 312] width 130 height 23
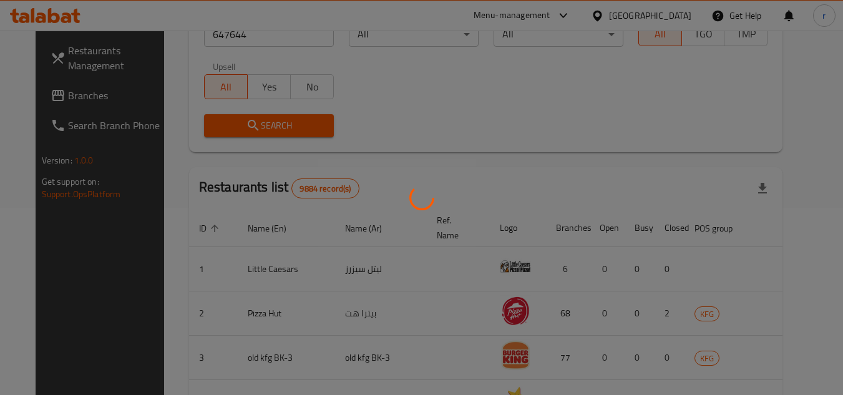
scroll to position [177, 0]
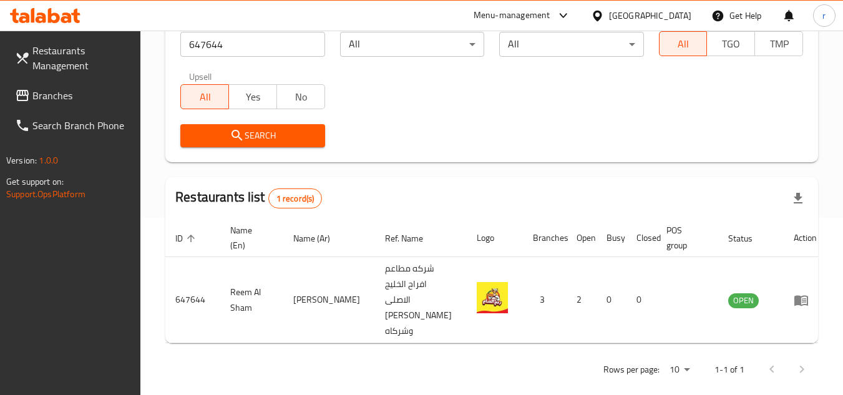
drag, startPoint x: 56, startPoint y: 99, endPoint x: 92, endPoint y: 84, distance: 38.9
click at [56, 99] on span "Branches" at bounding box center [81, 95] width 99 height 15
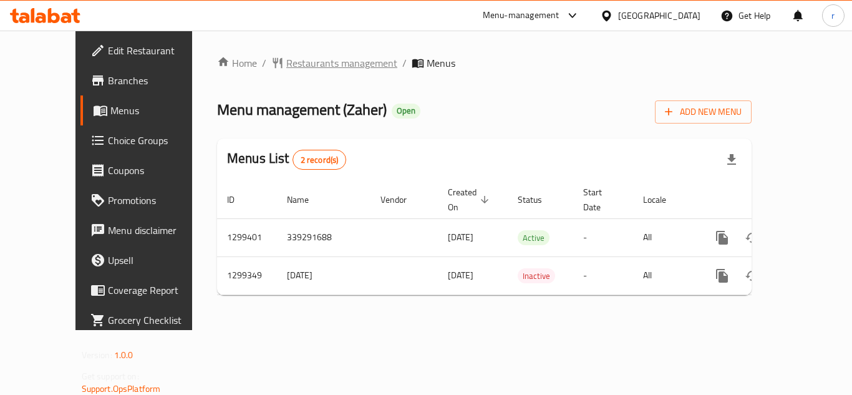
click at [286, 63] on span "Restaurants management" at bounding box center [341, 63] width 111 height 15
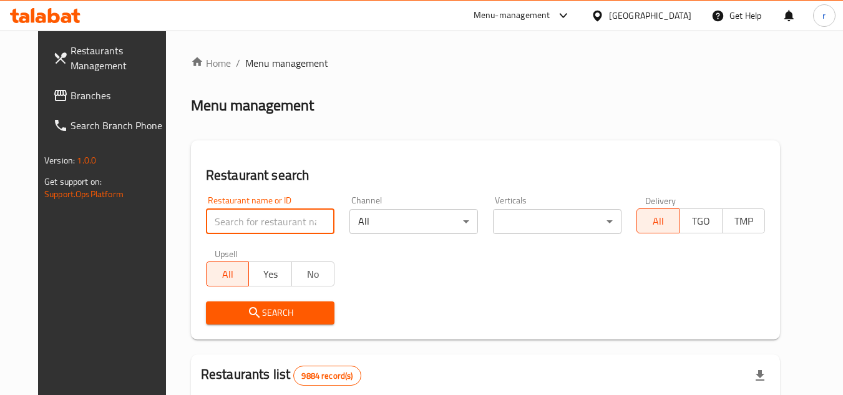
click at [233, 211] on input "search" at bounding box center [270, 221] width 129 height 25
paste input "701311"
type input "701311"
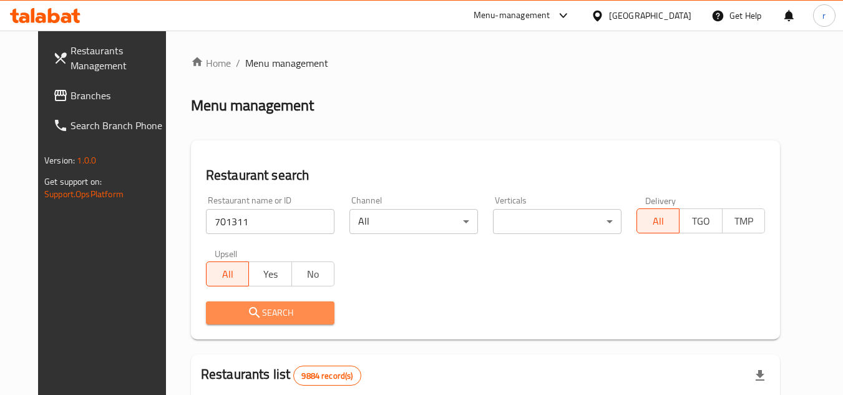
drag, startPoint x: 238, startPoint y: 308, endPoint x: 301, endPoint y: 174, distance: 148.2
click at [244, 297] on div "Search" at bounding box center [269, 313] width 143 height 38
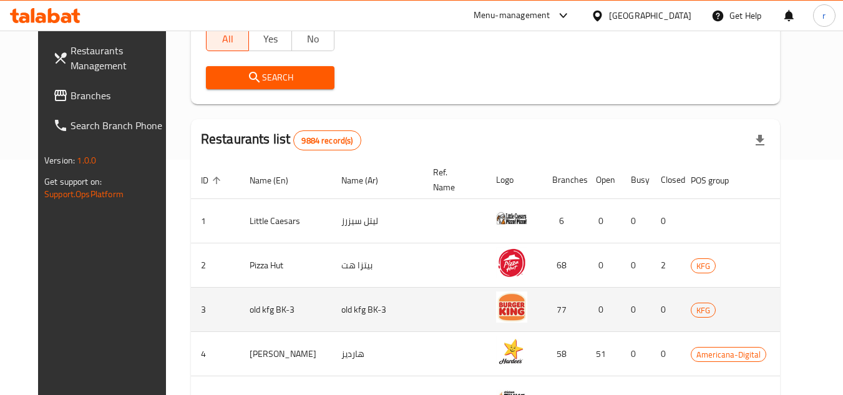
scroll to position [250, 0]
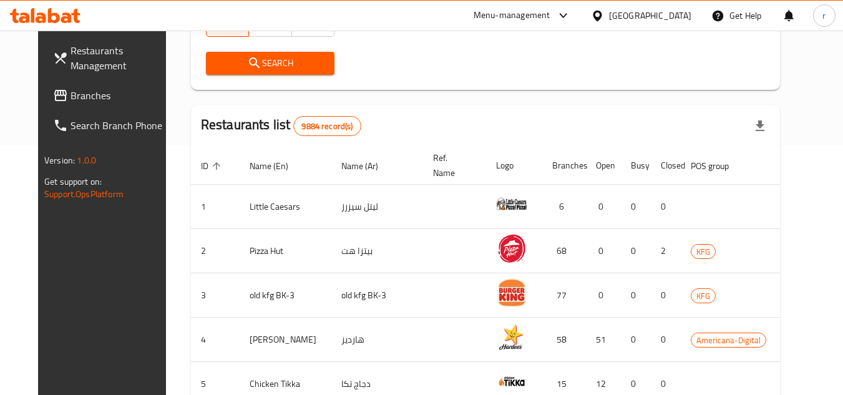
click at [292, 53] on button "Search" at bounding box center [270, 63] width 129 height 23
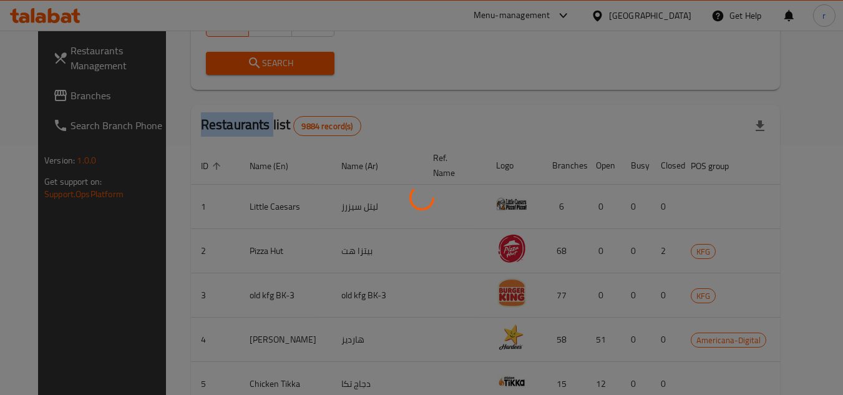
click at [292, 53] on div at bounding box center [421, 197] width 843 height 395
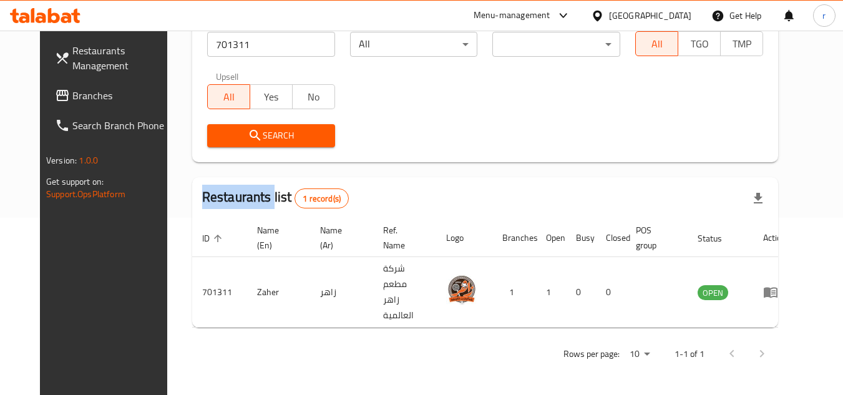
scroll to position [151, 0]
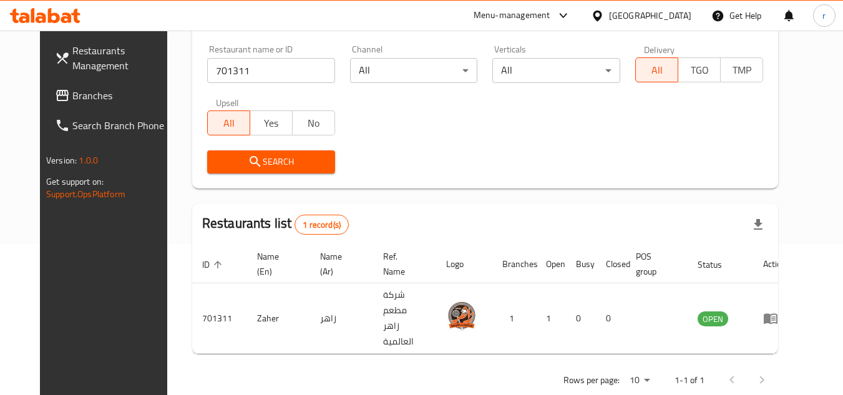
click at [688, 15] on div "Kuwait" at bounding box center [650, 16] width 82 height 14
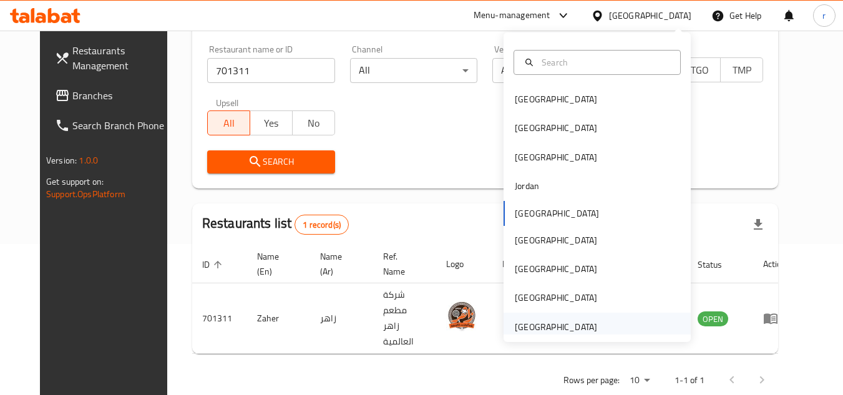
click at [553, 325] on div "United Arab Emirates" at bounding box center [556, 327] width 82 height 14
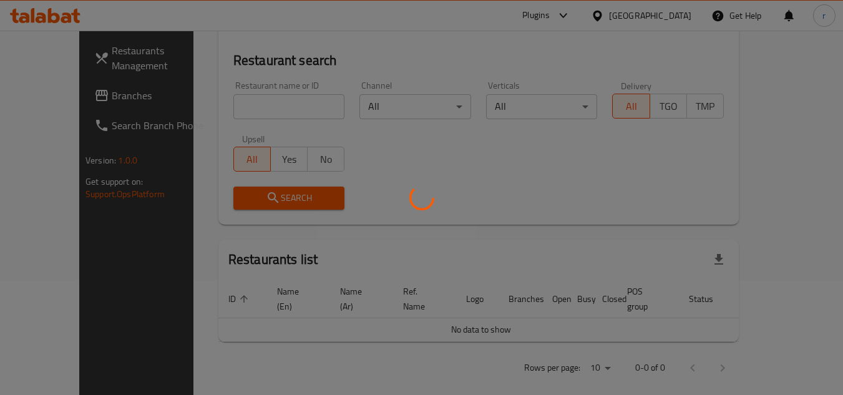
scroll to position [151, 0]
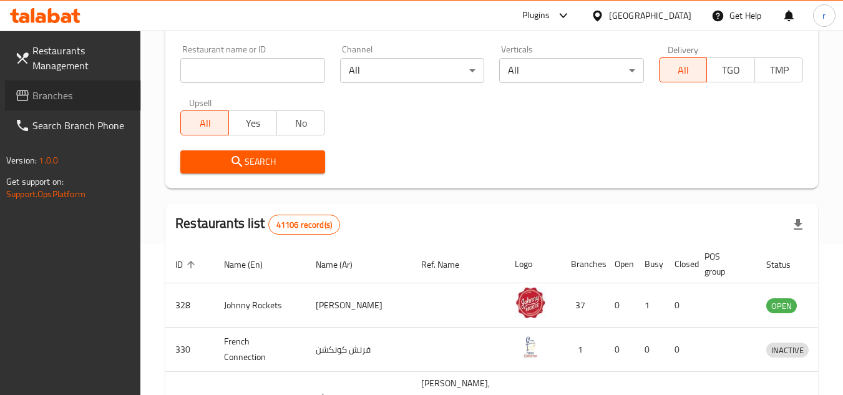
click at [84, 107] on link "Branches" at bounding box center [73, 95] width 136 height 30
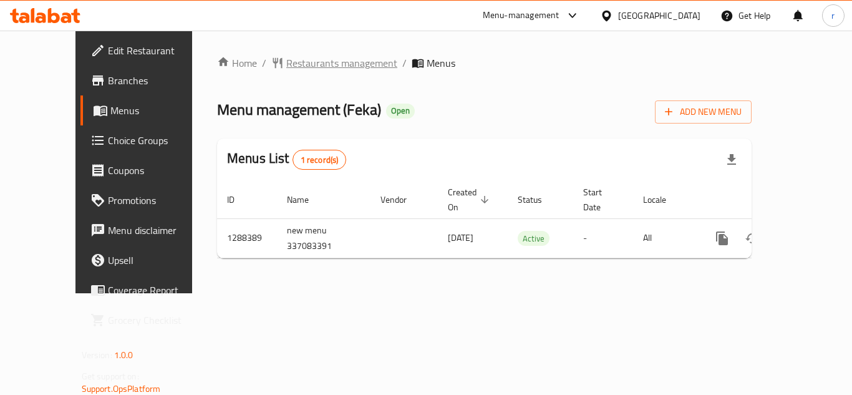
click at [286, 64] on span "Restaurants management" at bounding box center [341, 63] width 111 height 15
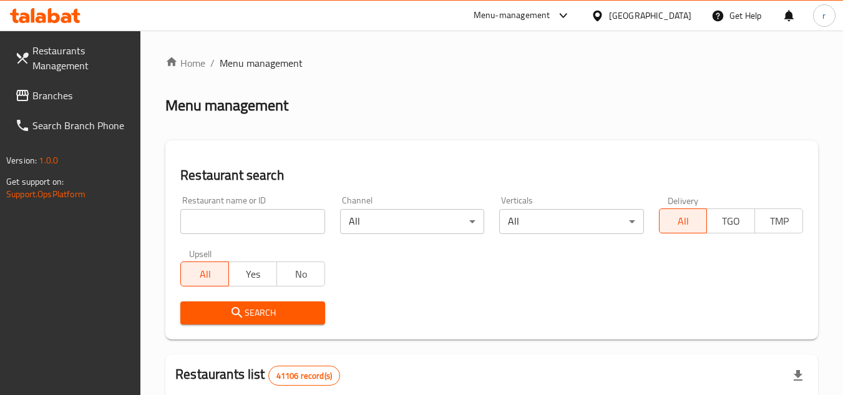
click at [236, 223] on div at bounding box center [421, 197] width 843 height 395
drag, startPoint x: 236, startPoint y: 223, endPoint x: 243, endPoint y: 216, distance: 9.3
click at [240, 219] on input "search" at bounding box center [252, 221] width 144 height 25
paste input "697172"
type input "697172"
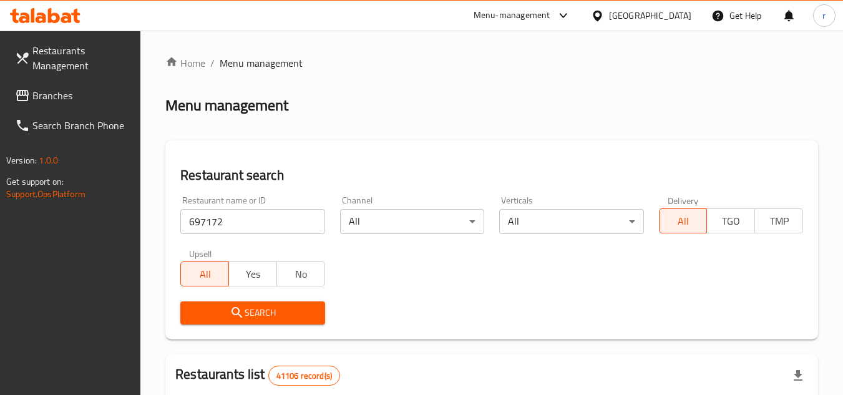
click at [243, 309] on icon "submit" at bounding box center [237, 312] width 15 height 15
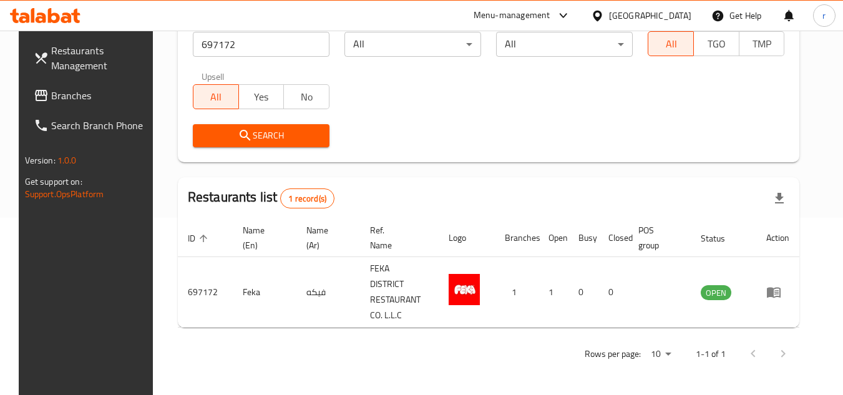
scroll to position [162, 0]
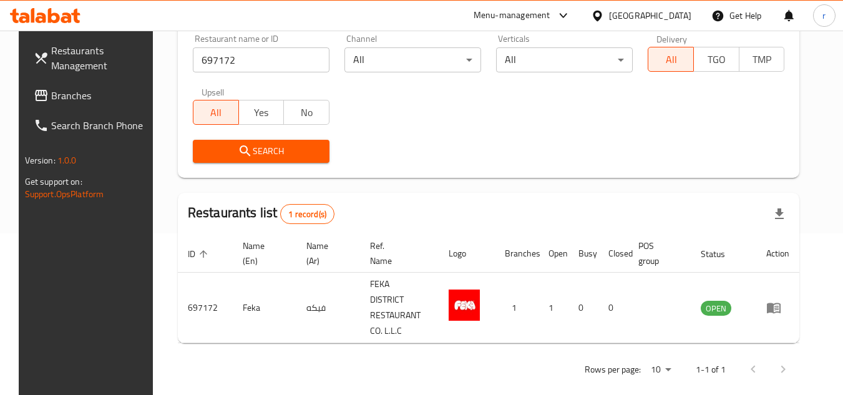
click at [621, 21] on div "[GEOGRAPHIC_DATA]" at bounding box center [650, 16] width 82 height 14
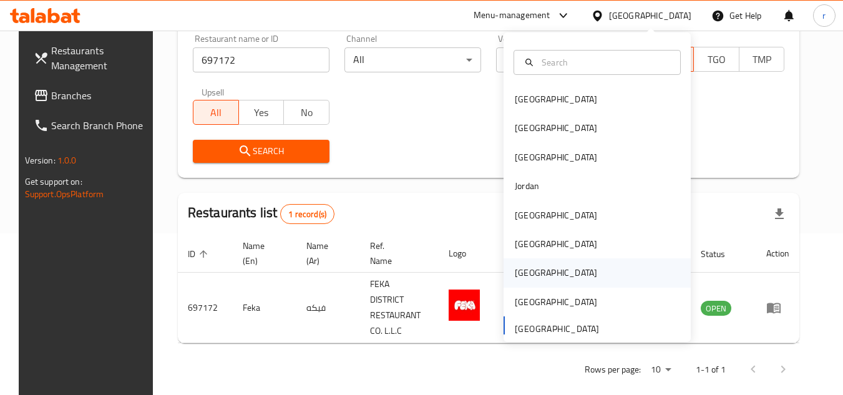
click at [547, 275] on div "[GEOGRAPHIC_DATA]" at bounding box center [596, 272] width 187 height 29
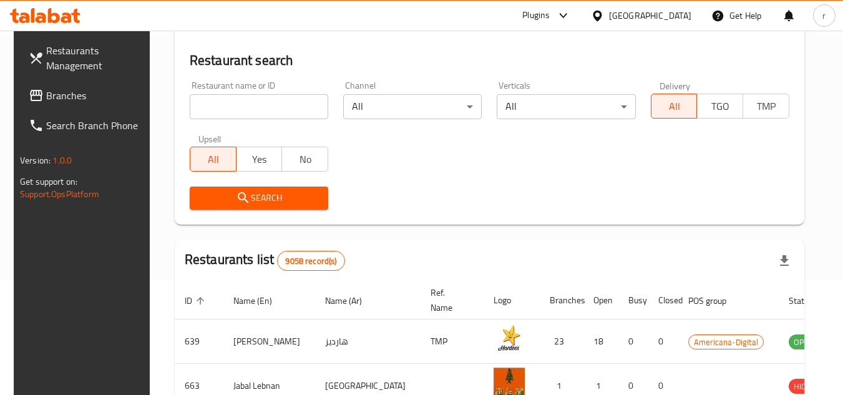
scroll to position [162, 0]
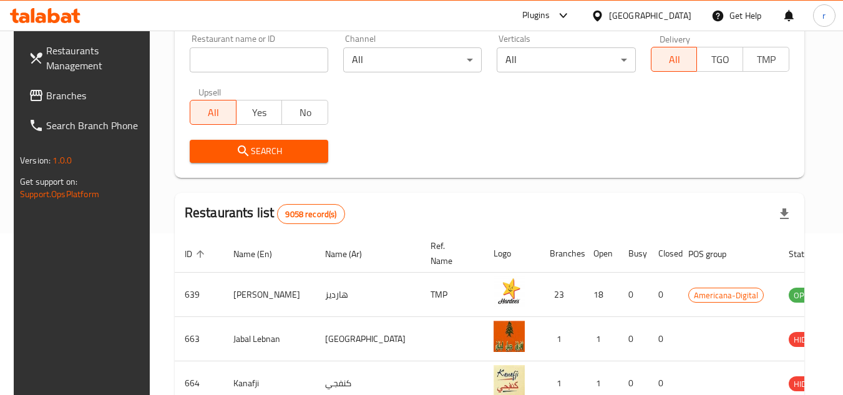
click at [31, 88] on span at bounding box center [37, 95] width 17 height 15
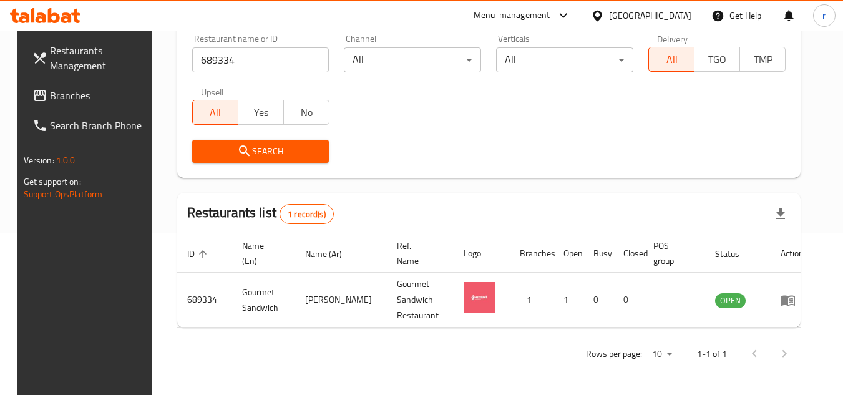
scroll to position [162, 0]
click at [50, 99] on span "Branches" at bounding box center [99, 95] width 99 height 15
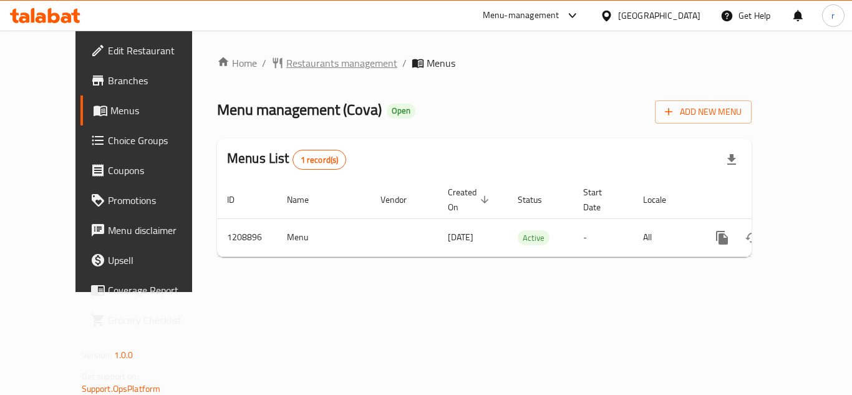
click at [304, 56] on span "Restaurants management" at bounding box center [341, 63] width 111 height 15
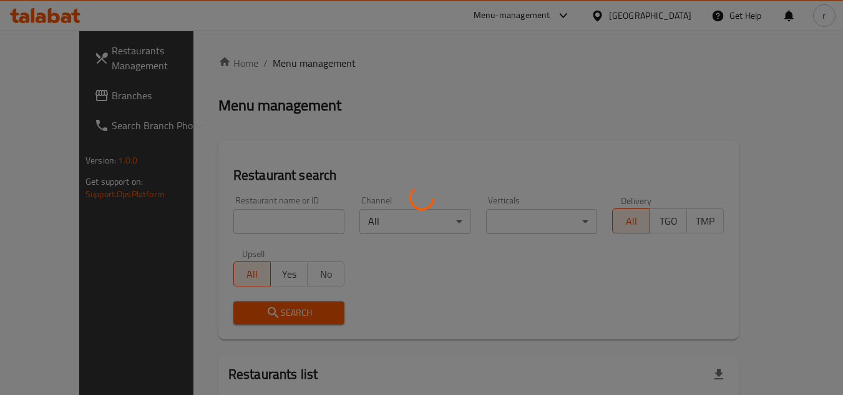
click at [216, 217] on div at bounding box center [421, 197] width 843 height 395
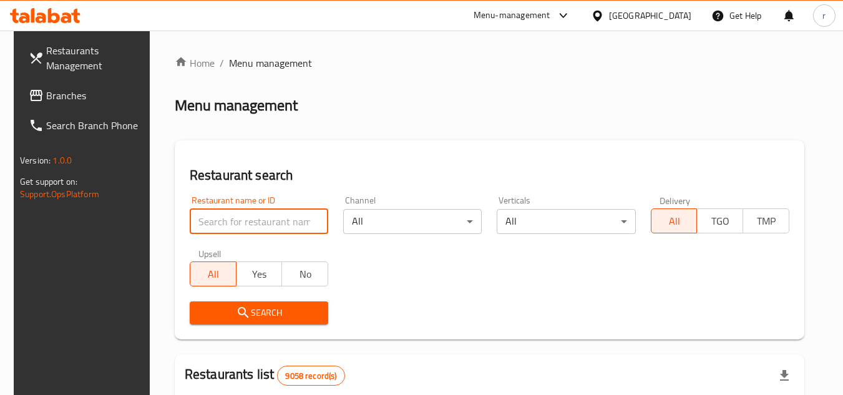
click at [216, 217] on input "search" at bounding box center [259, 221] width 138 height 25
paste input "670844"
type input "670844"
click at [223, 306] on span "Search" at bounding box center [259, 313] width 119 height 16
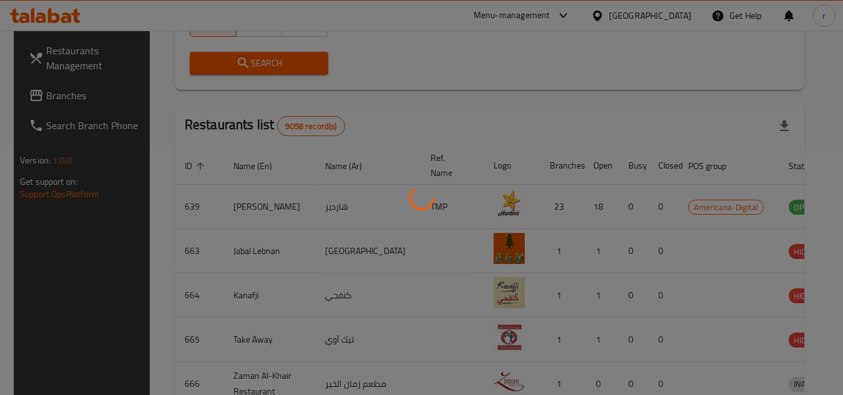
scroll to position [151, 0]
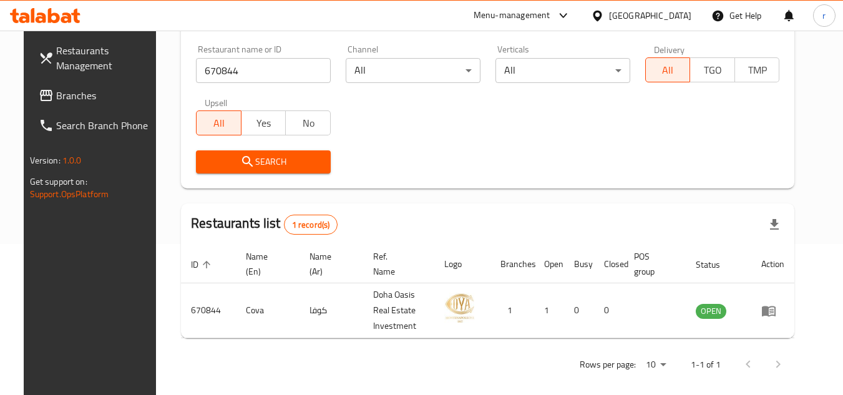
drag, startPoint x: 686, startPoint y: 17, endPoint x: 677, endPoint y: 31, distance: 16.6
click at [686, 17] on div "Qatar" at bounding box center [650, 16] width 82 height 14
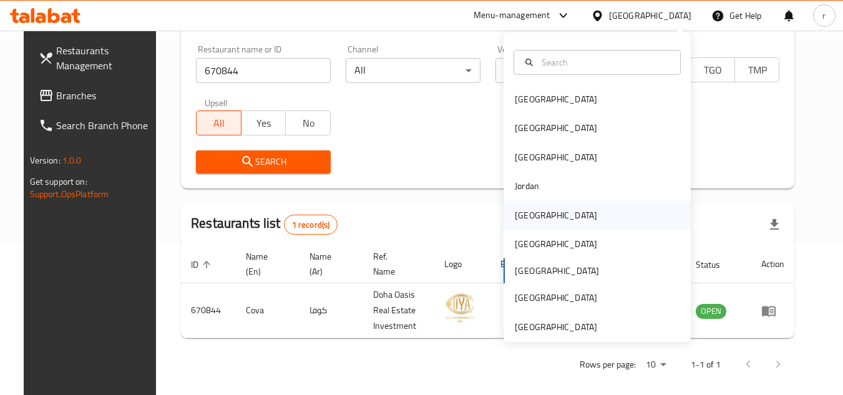
click at [515, 216] on div "[GEOGRAPHIC_DATA]" at bounding box center [556, 215] width 82 height 14
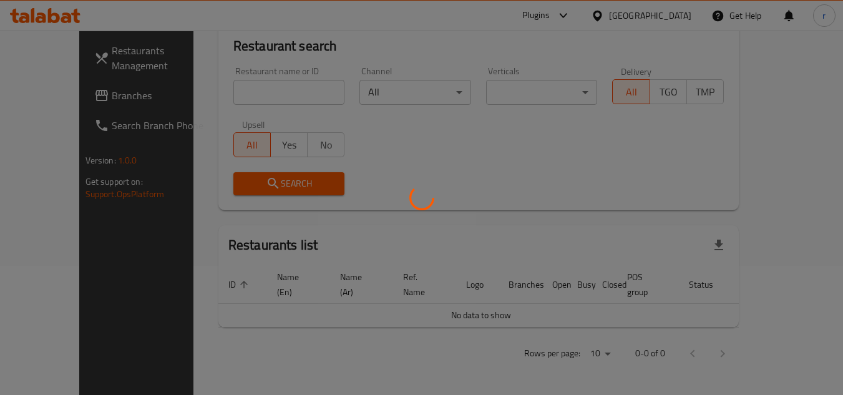
scroll to position [115, 0]
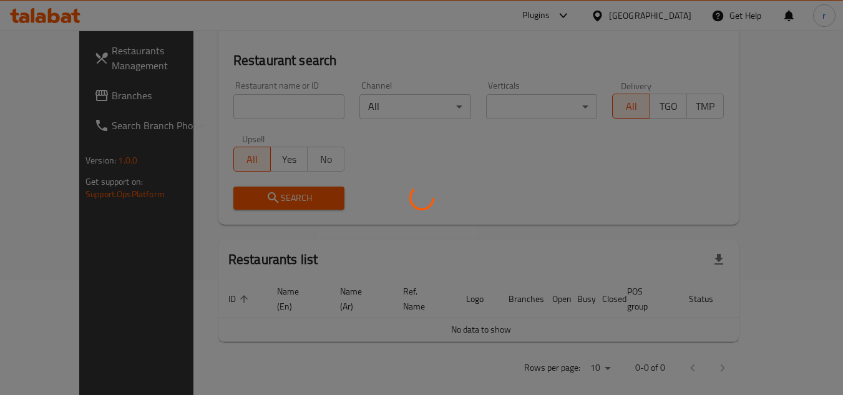
click at [57, 96] on div at bounding box center [421, 197] width 843 height 395
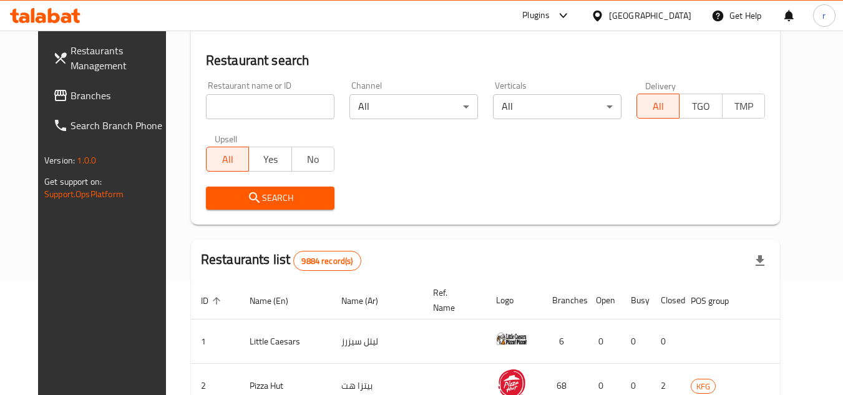
scroll to position [151, 0]
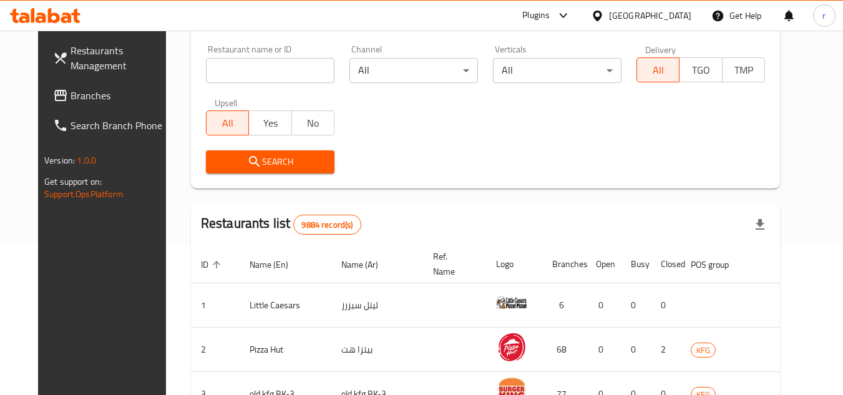
click at [70, 96] on span "Branches" at bounding box center [119, 95] width 99 height 15
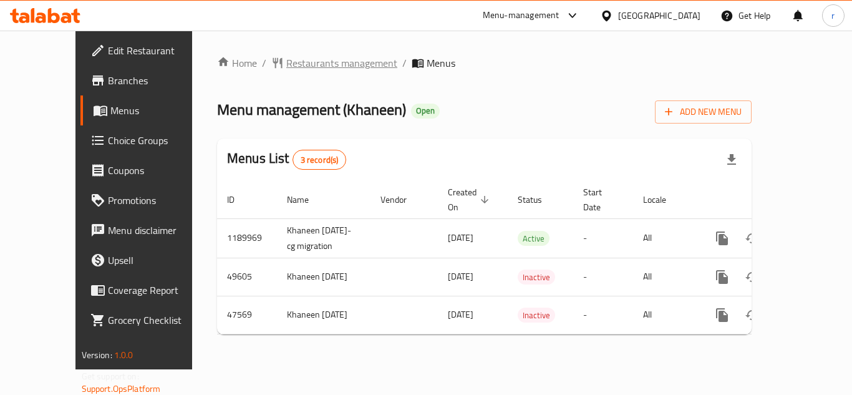
click at [286, 64] on span "Restaurants management" at bounding box center [341, 63] width 111 height 15
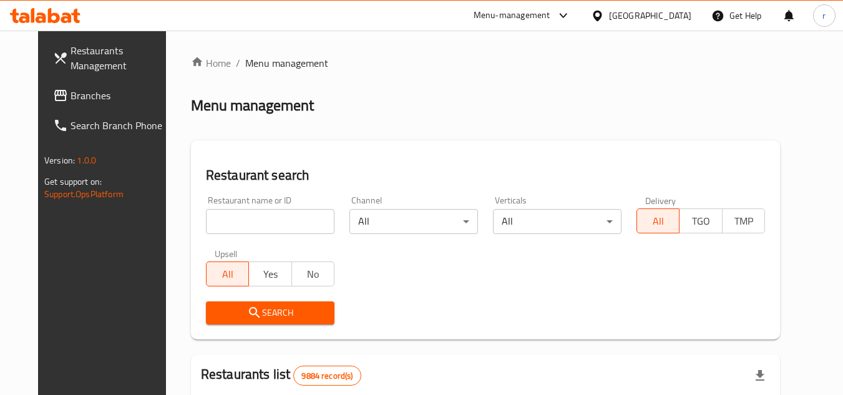
click at [225, 220] on input "search" at bounding box center [270, 221] width 129 height 25
paste input "2751"
type input "2751"
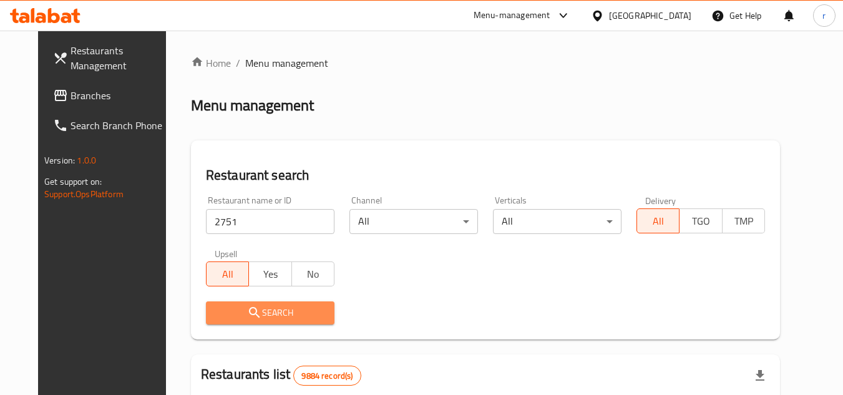
click at [264, 314] on span "Search" at bounding box center [270, 313] width 109 height 16
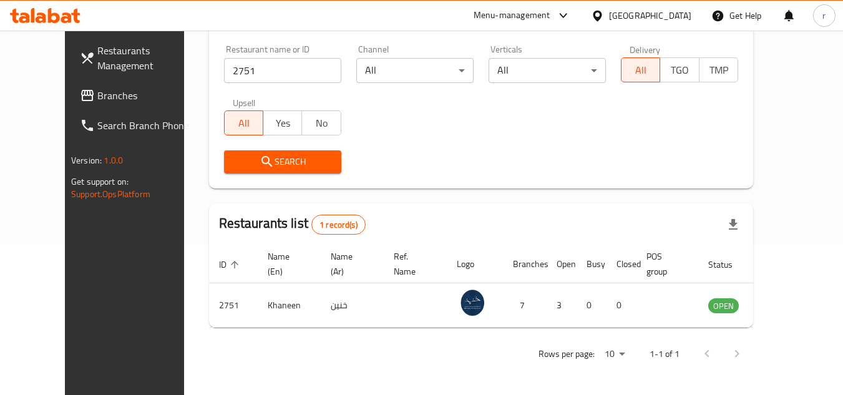
scroll to position [151, 0]
drag, startPoint x: 39, startPoint y: 92, endPoint x: 54, endPoint y: 95, distance: 16.0
click at [97, 92] on span "Branches" at bounding box center [146, 95] width 99 height 15
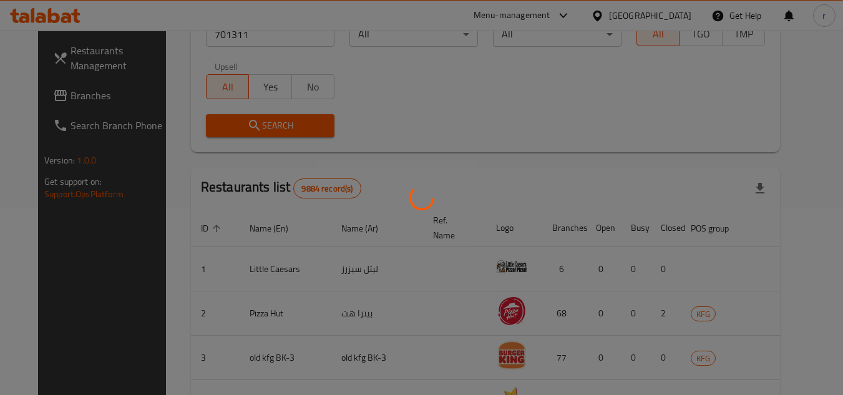
scroll to position [151, 0]
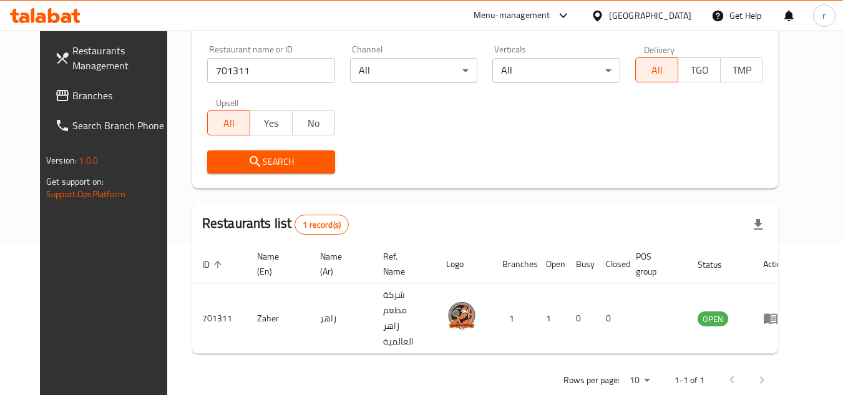
click at [604, 13] on icon at bounding box center [597, 15] width 13 height 13
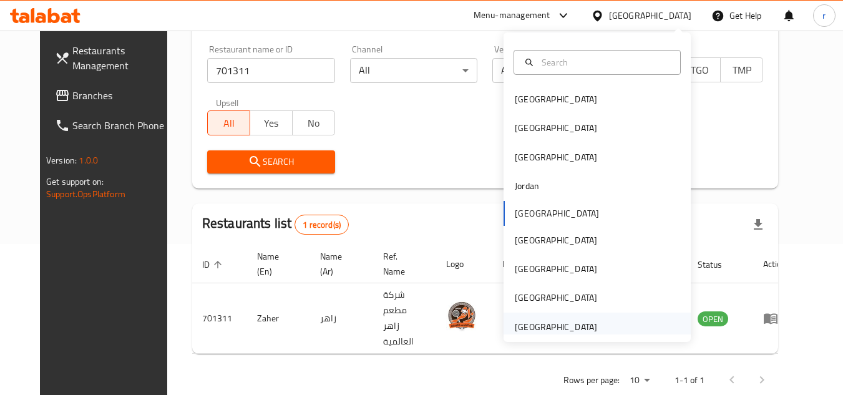
click at [568, 324] on div "[GEOGRAPHIC_DATA]" at bounding box center [556, 327] width 82 height 14
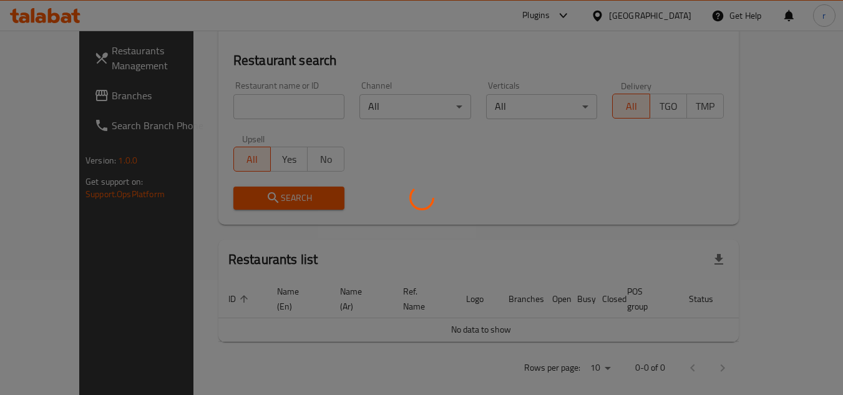
scroll to position [151, 0]
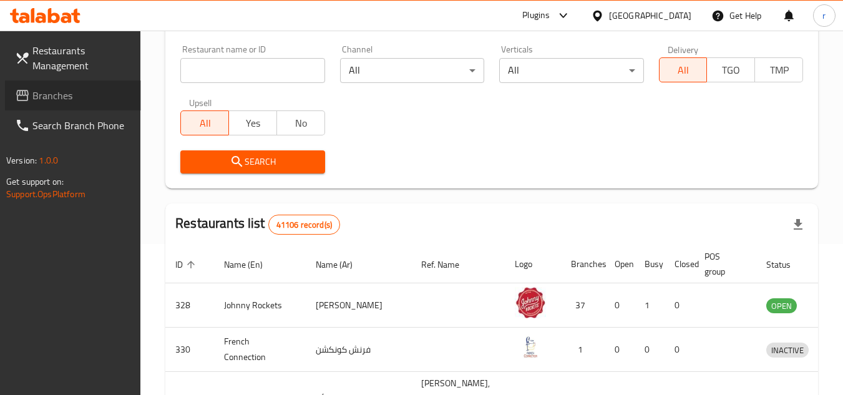
click at [69, 102] on span "Branches" at bounding box center [81, 95] width 99 height 15
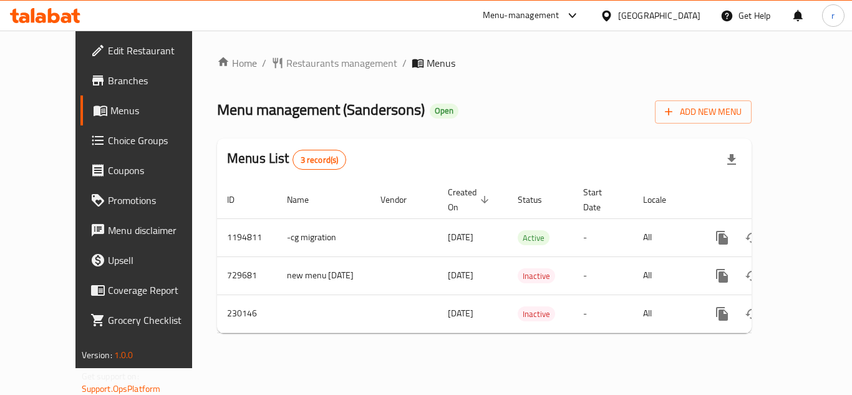
click at [286, 66] on span "Restaurants management" at bounding box center [341, 63] width 111 height 15
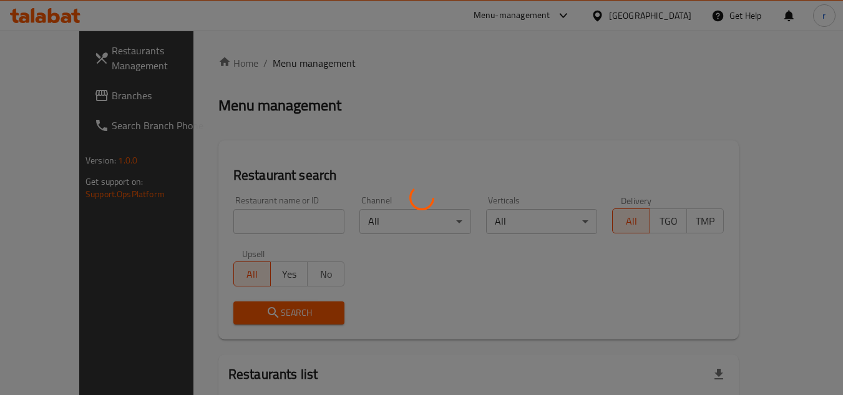
click at [246, 228] on div at bounding box center [421, 197] width 843 height 395
click at [248, 225] on div at bounding box center [421, 197] width 843 height 395
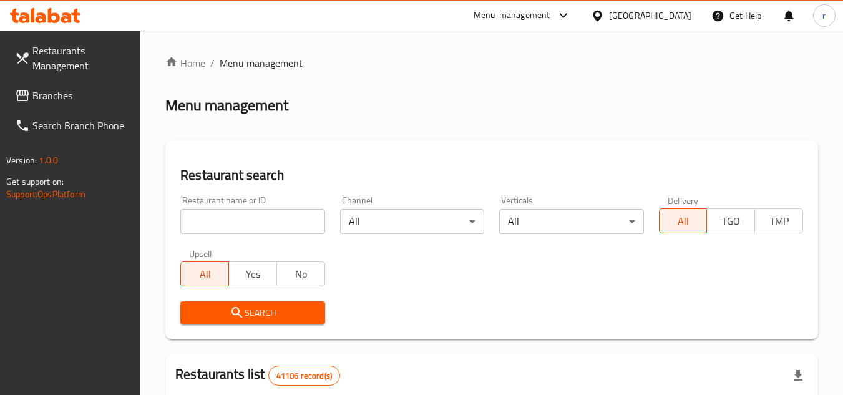
click at [251, 219] on input "search" at bounding box center [252, 221] width 144 height 25
paste input "626016"
type input "626016"
click at [233, 305] on icon "submit" at bounding box center [237, 312] width 15 height 15
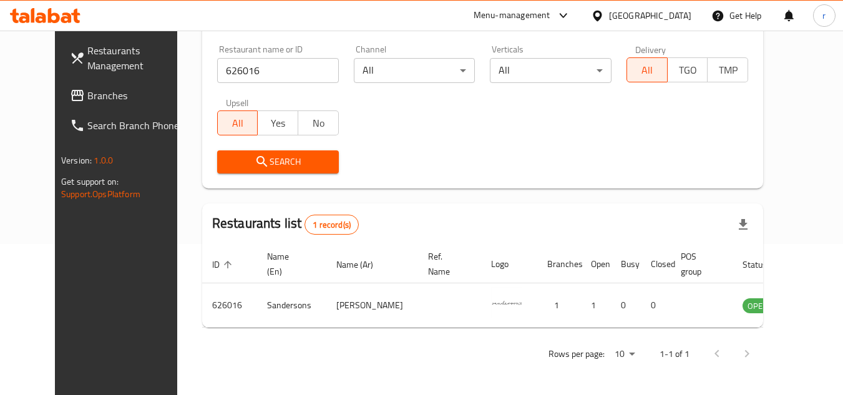
scroll to position [151, 0]
click at [87, 103] on span "Branches" at bounding box center [136, 95] width 99 height 15
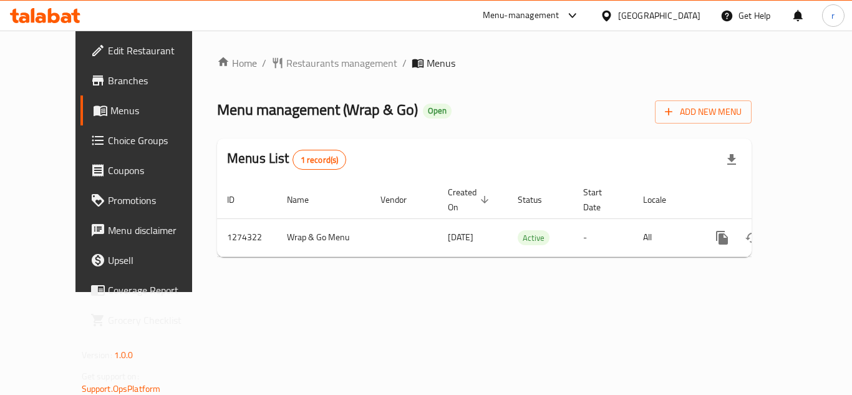
click at [286, 61] on span "Restaurants management" at bounding box center [341, 63] width 111 height 15
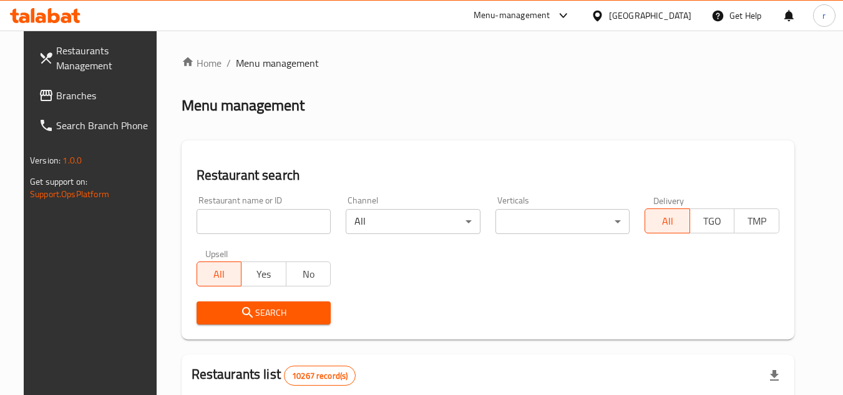
click at [263, 223] on input "search" at bounding box center [264, 221] width 135 height 25
paste input "691171"
type input "691171"
click at [261, 313] on span "Search" at bounding box center [264, 313] width 115 height 16
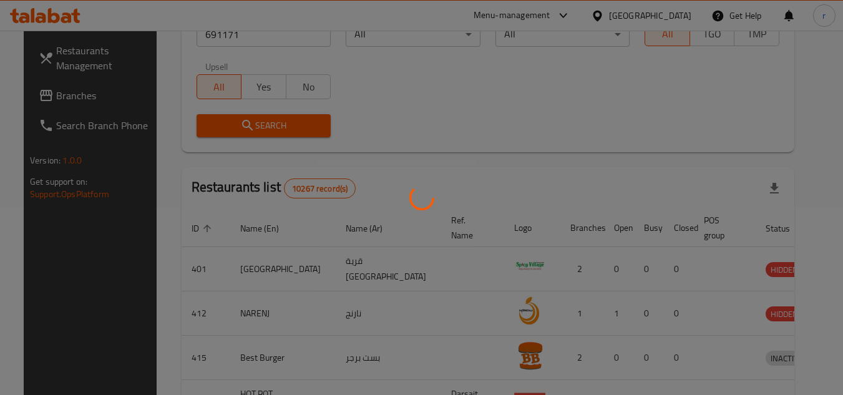
scroll to position [151, 0]
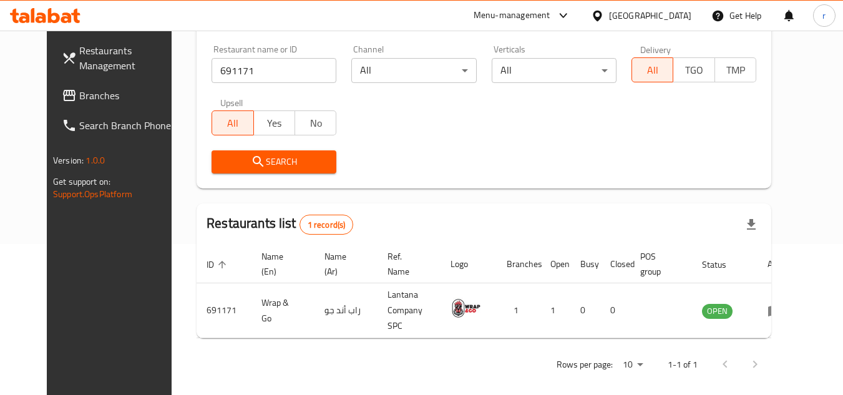
click at [601, 14] on icon at bounding box center [597, 15] width 9 height 11
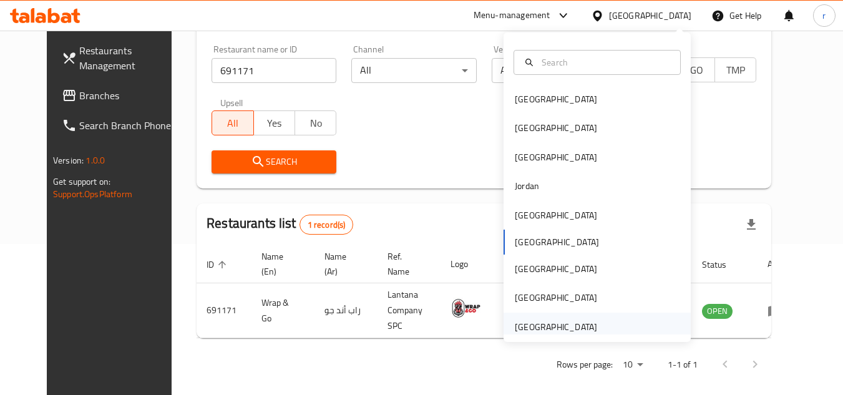
click at [548, 327] on div "[GEOGRAPHIC_DATA]" at bounding box center [556, 327] width 82 height 14
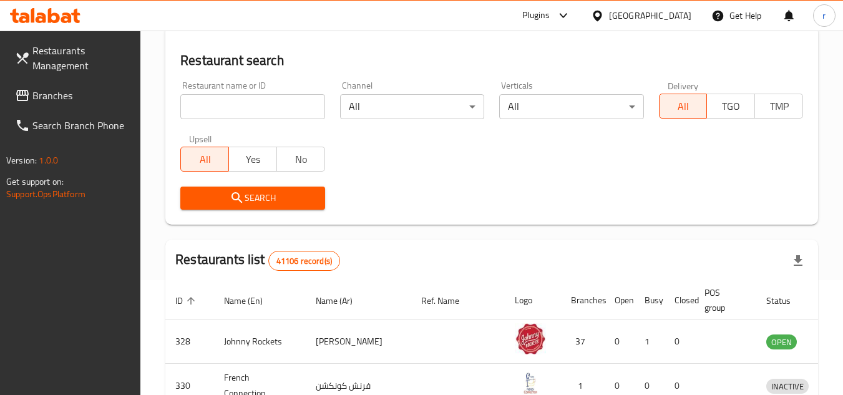
scroll to position [151, 0]
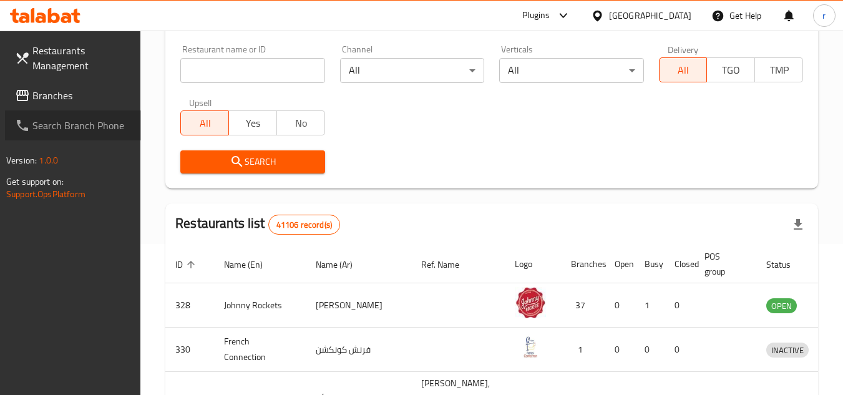
click at [85, 135] on link "Search Branch Phone" at bounding box center [73, 125] width 136 height 30
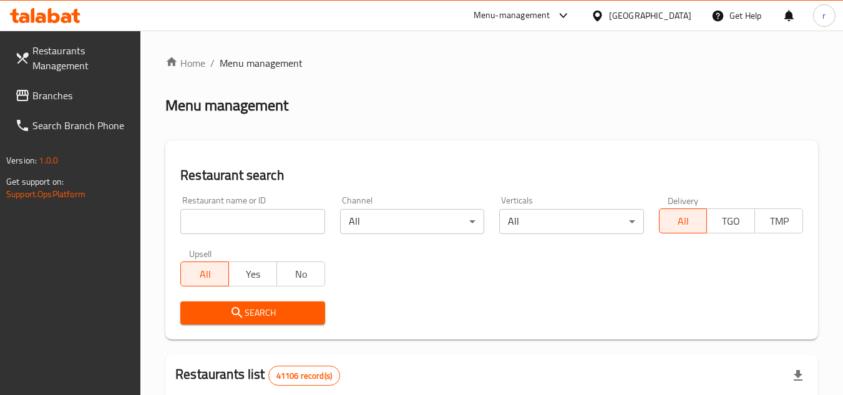
click at [52, 94] on div at bounding box center [421, 197] width 843 height 395
click at [52, 94] on span "Branches" at bounding box center [81, 95] width 99 height 15
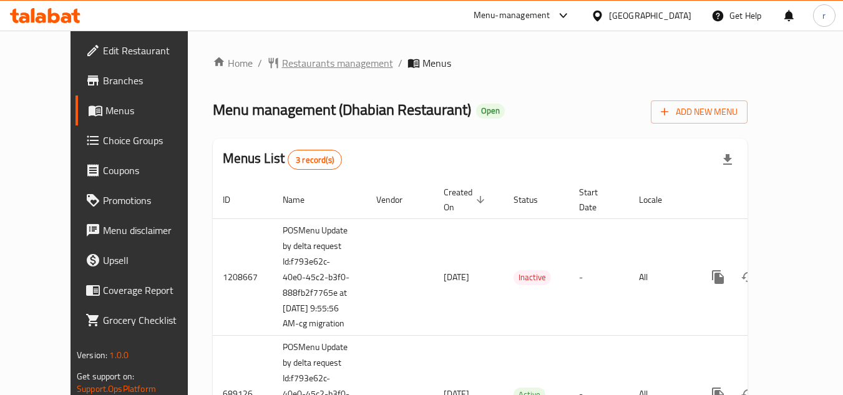
click at [303, 63] on span "Restaurants management" at bounding box center [337, 63] width 111 height 15
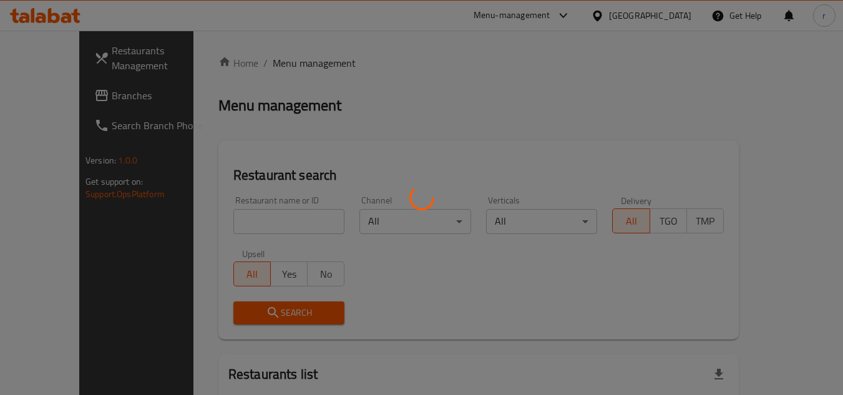
click at [271, 223] on div at bounding box center [421, 197] width 843 height 395
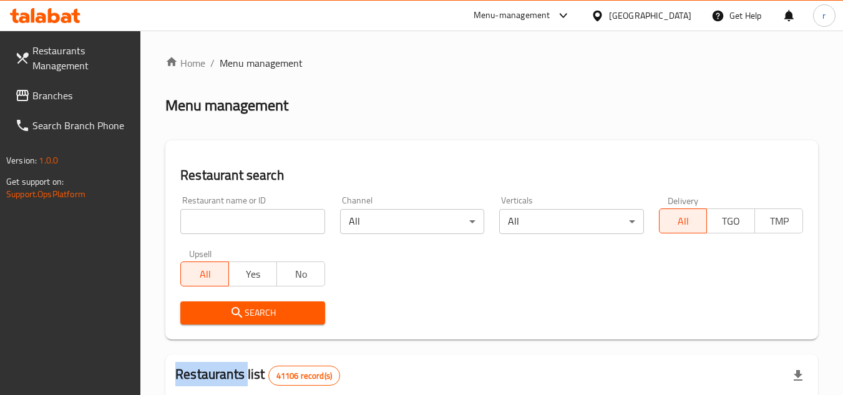
click at [271, 223] on input "search" at bounding box center [252, 221] width 144 height 25
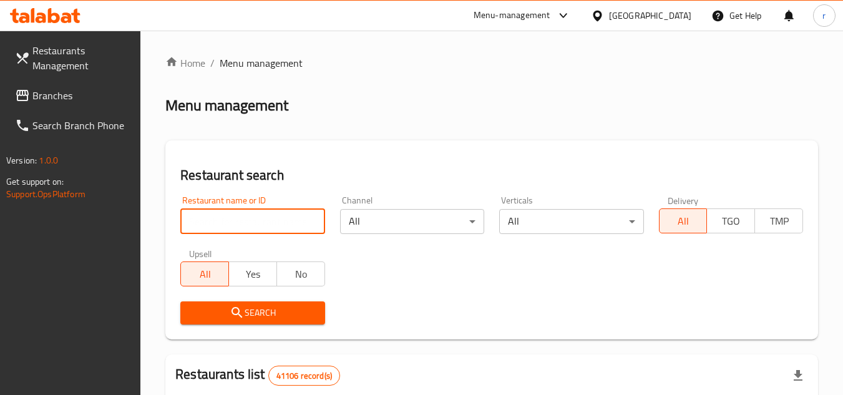
paste input "25256"
type input "25256"
click at [237, 311] on icon "submit" at bounding box center [237, 312] width 15 height 15
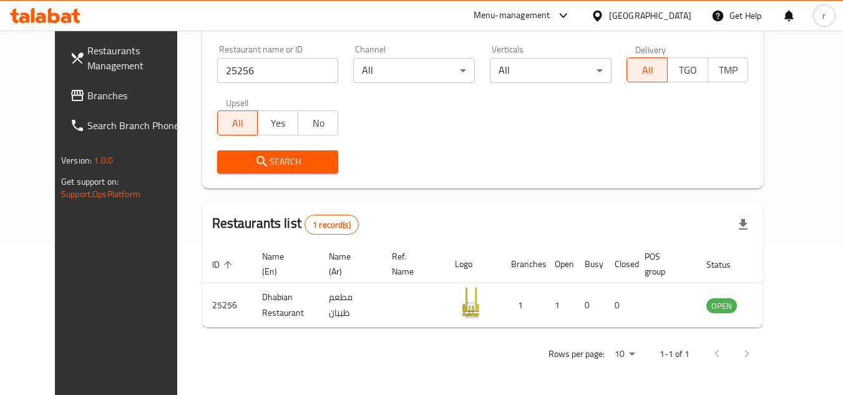
scroll to position [151, 0]
click at [87, 95] on span "Branches" at bounding box center [136, 95] width 99 height 15
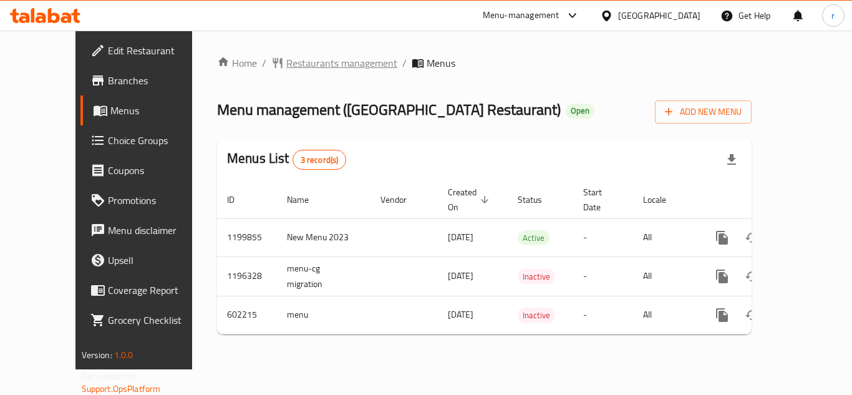
click at [301, 62] on span "Restaurants management" at bounding box center [341, 63] width 111 height 15
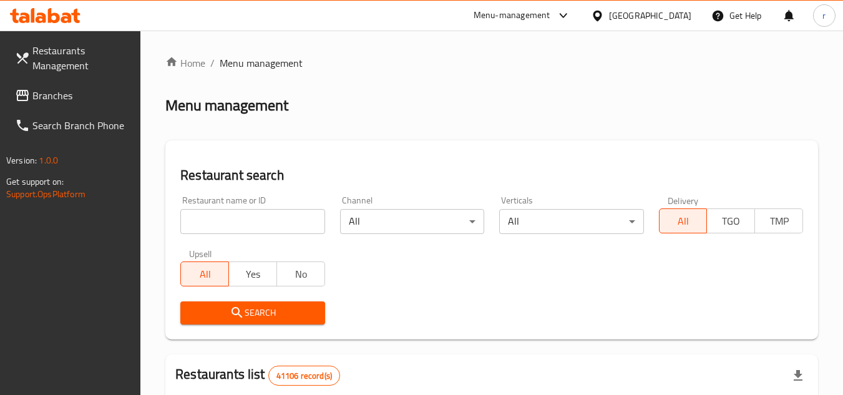
click at [229, 220] on input "search" at bounding box center [252, 221] width 144 height 25
paste input "637805"
type input "637805"
click at [204, 309] on span "Search" at bounding box center [252, 313] width 124 height 16
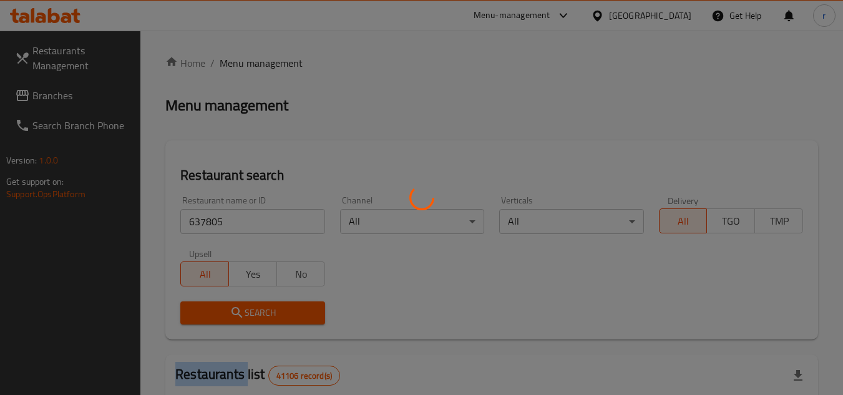
click at [204, 309] on div at bounding box center [421, 197] width 843 height 395
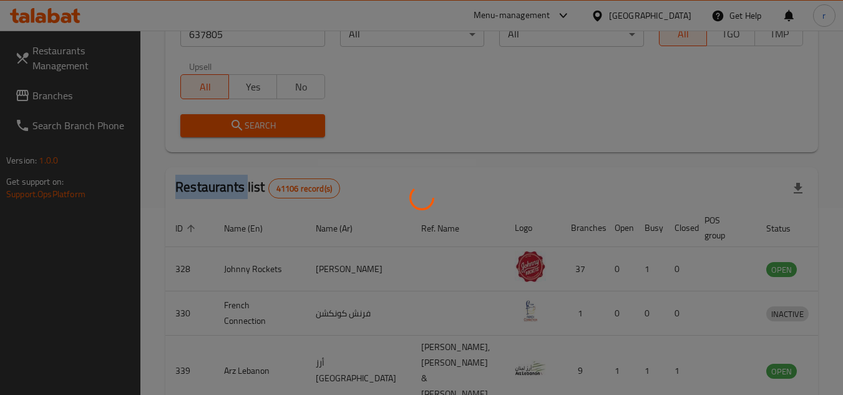
scroll to position [162, 0]
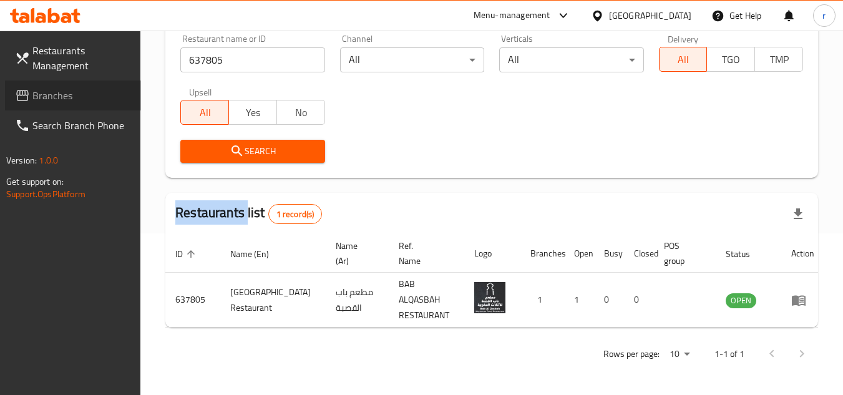
click at [42, 88] on span "Branches" at bounding box center [81, 95] width 99 height 15
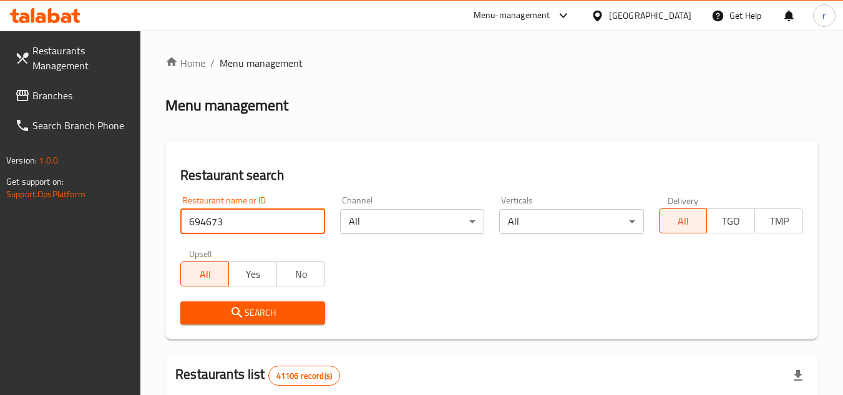
type input "694673"
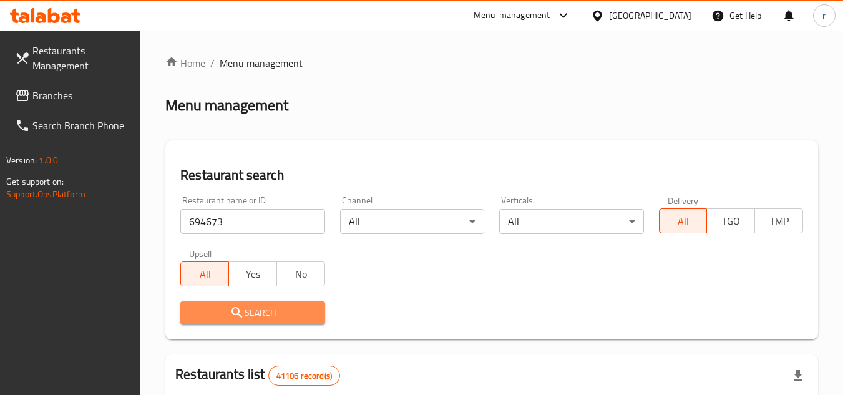
click at [226, 303] on button "Search" at bounding box center [252, 312] width 144 height 23
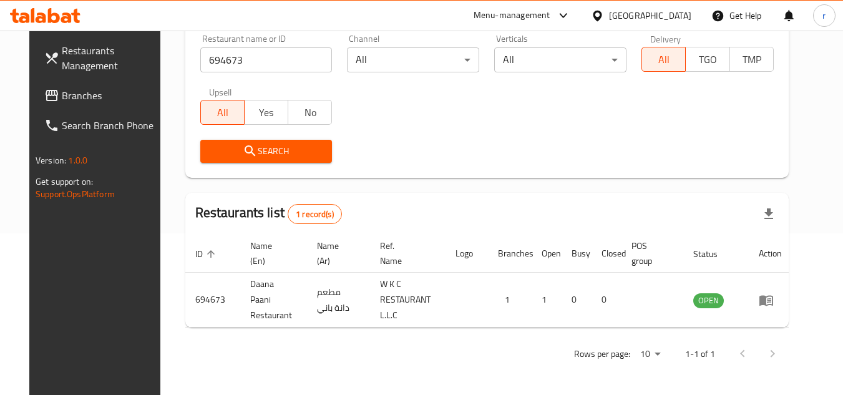
scroll to position [162, 0]
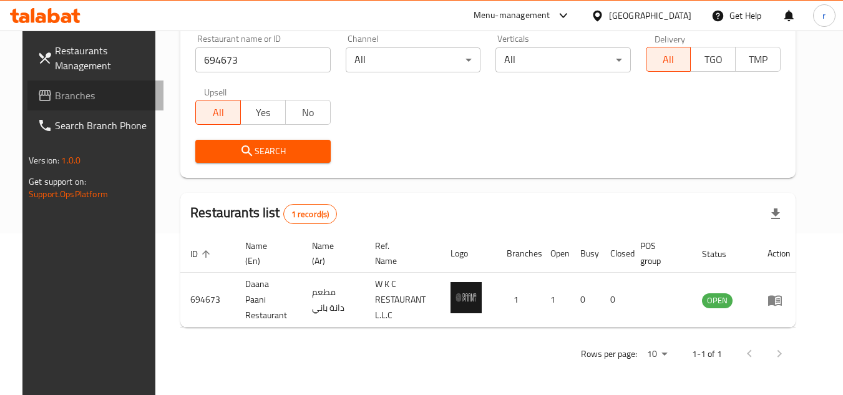
click at [80, 89] on span "Branches" at bounding box center [104, 95] width 99 height 15
